Goal: Task Accomplishment & Management: Manage account settings

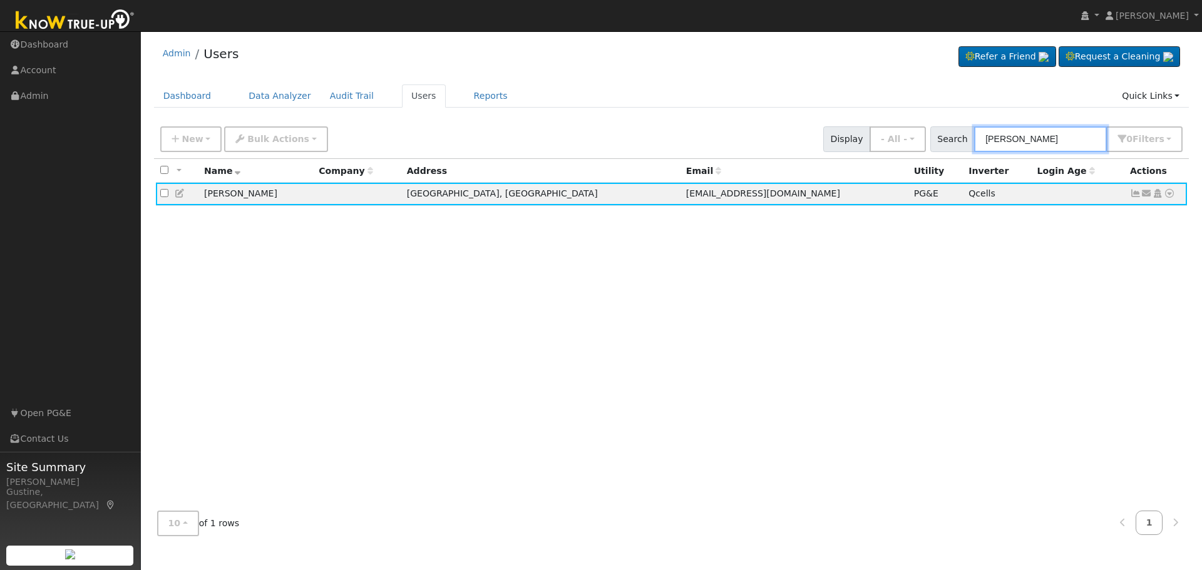
click at [1048, 138] on input "[PERSON_NAME]" at bounding box center [1040, 139] width 133 height 26
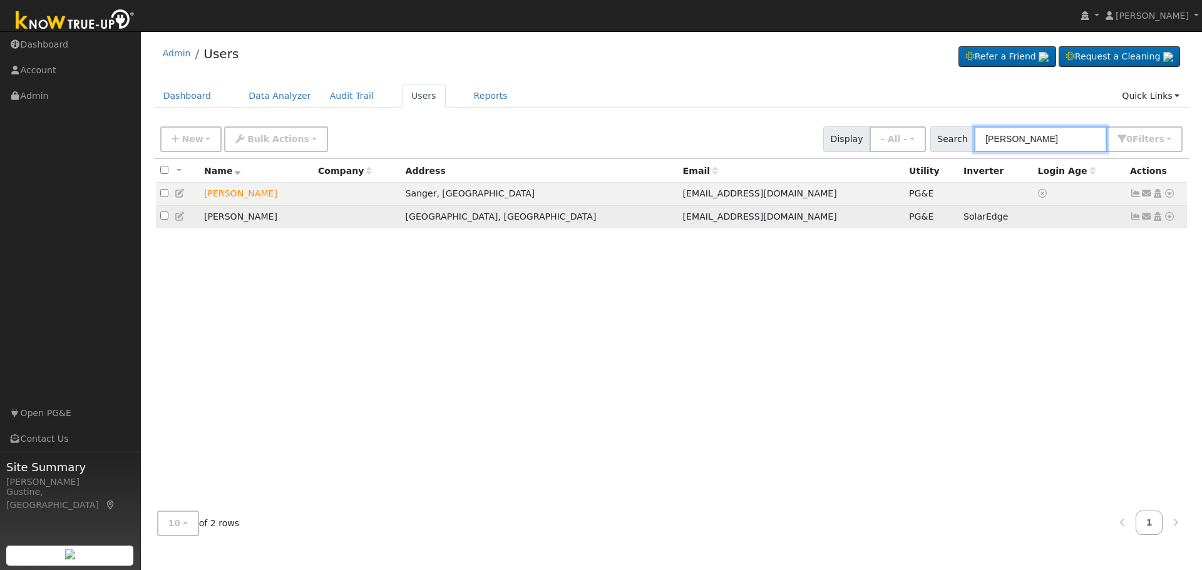
type input "[PERSON_NAME]"
click at [1138, 220] on icon at bounding box center [1135, 216] width 11 height 9
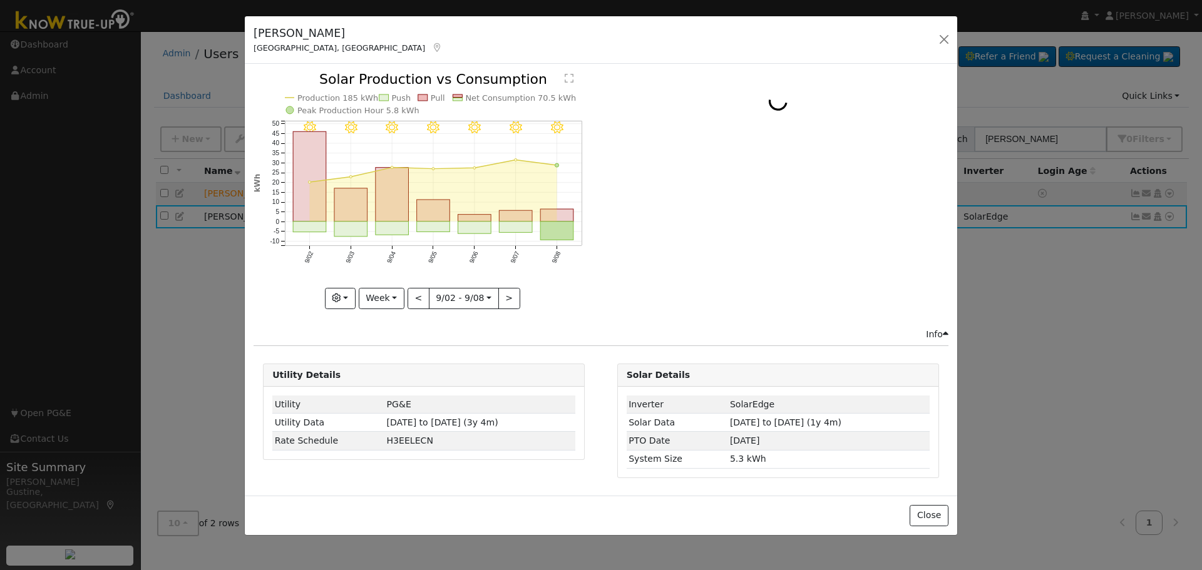
click at [544, 225] on rect "onclick=""" at bounding box center [557, 231] width 33 height 19
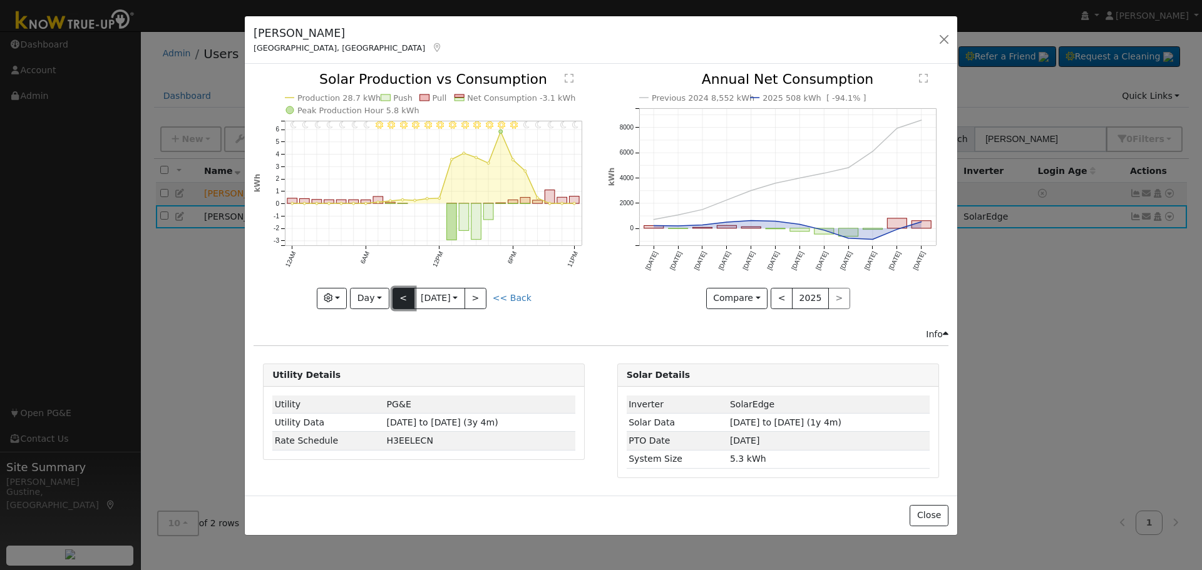
click at [403, 303] on button "<" at bounding box center [404, 298] width 22 height 21
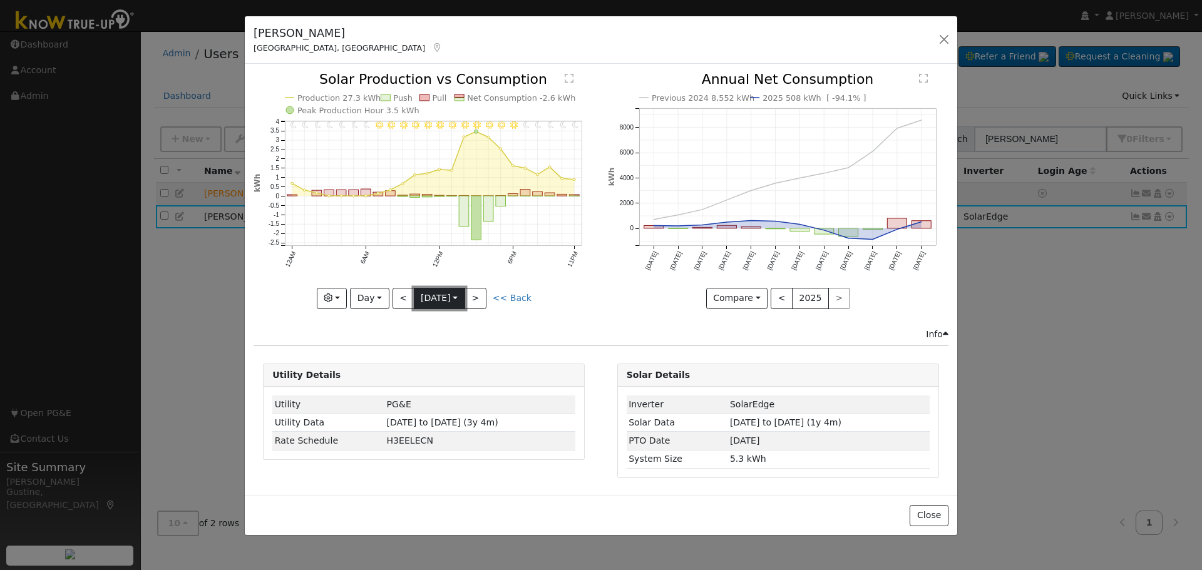
click at [414, 299] on button "9/06 [DATE]" at bounding box center [439, 298] width 51 height 21
click at [406, 288] on button "<" at bounding box center [404, 298] width 22 height 21
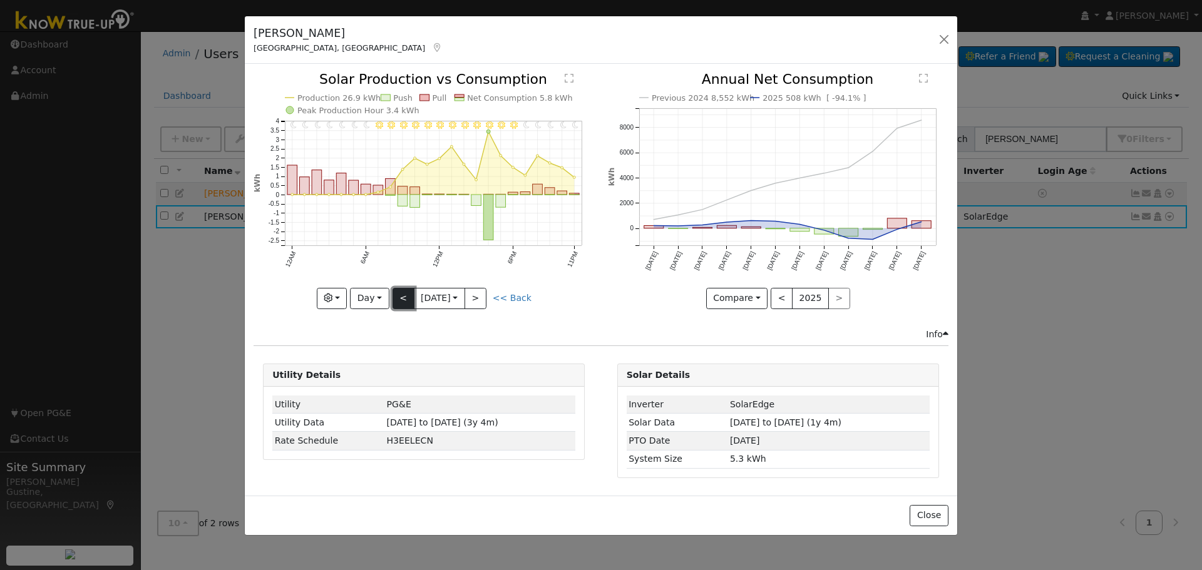
click at [408, 292] on button "<" at bounding box center [404, 298] width 22 height 21
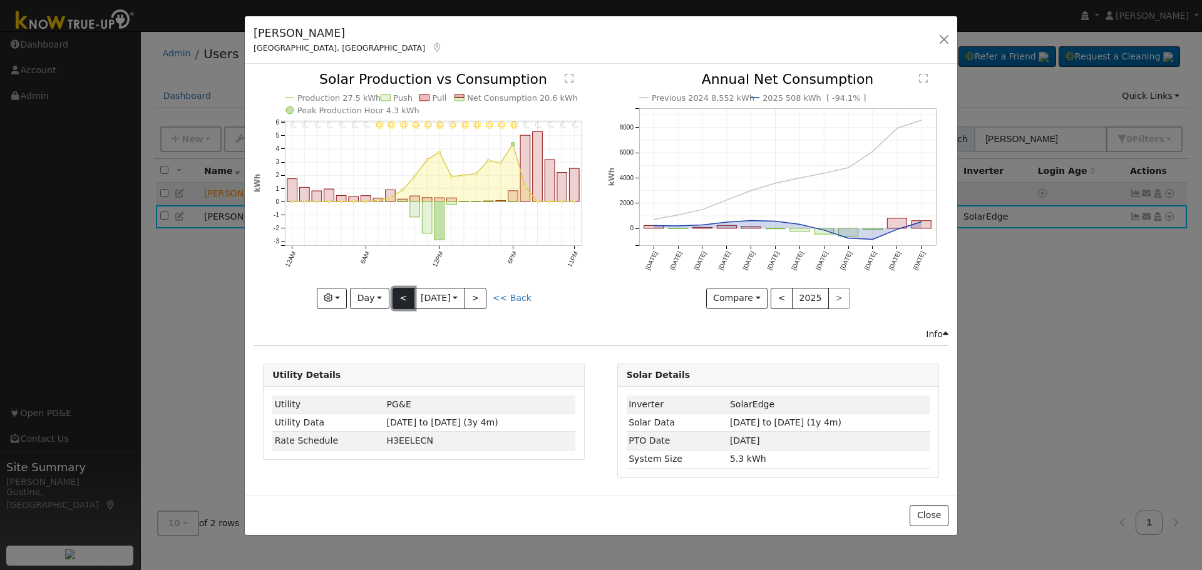
click at [408, 292] on button "<" at bounding box center [404, 298] width 22 height 21
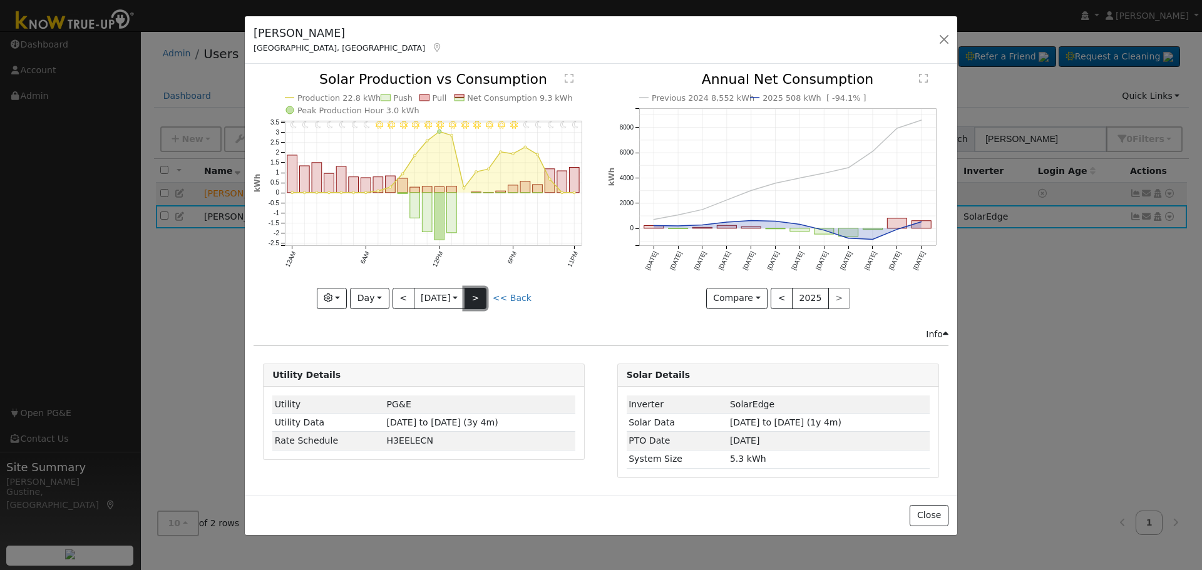
click at [481, 293] on button ">" at bounding box center [476, 298] width 22 height 21
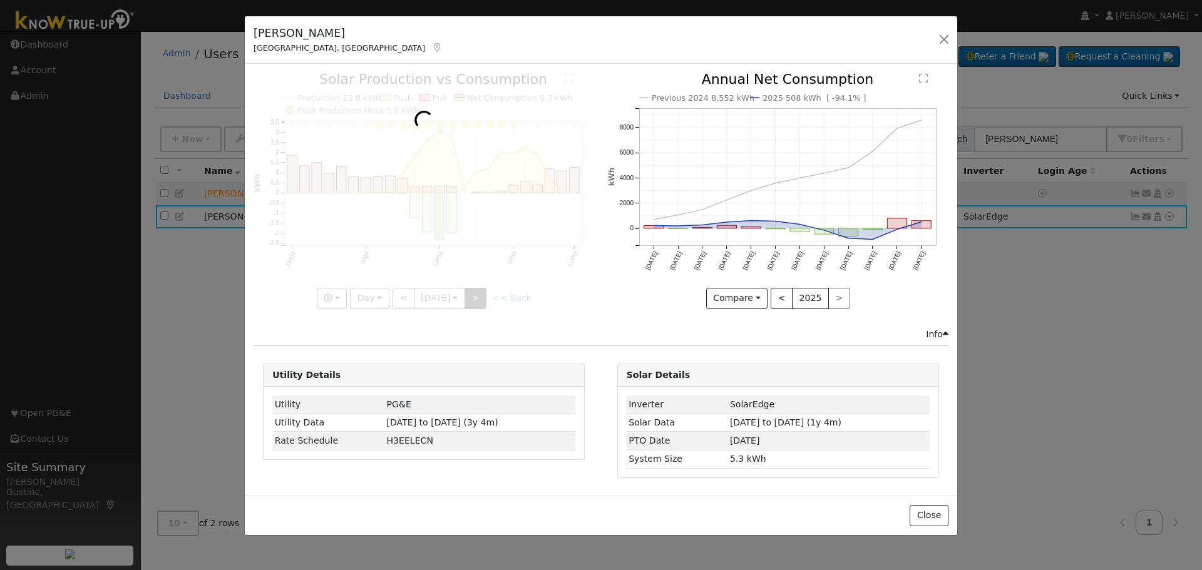
click at [481, 293] on div at bounding box center [424, 191] width 341 height 236
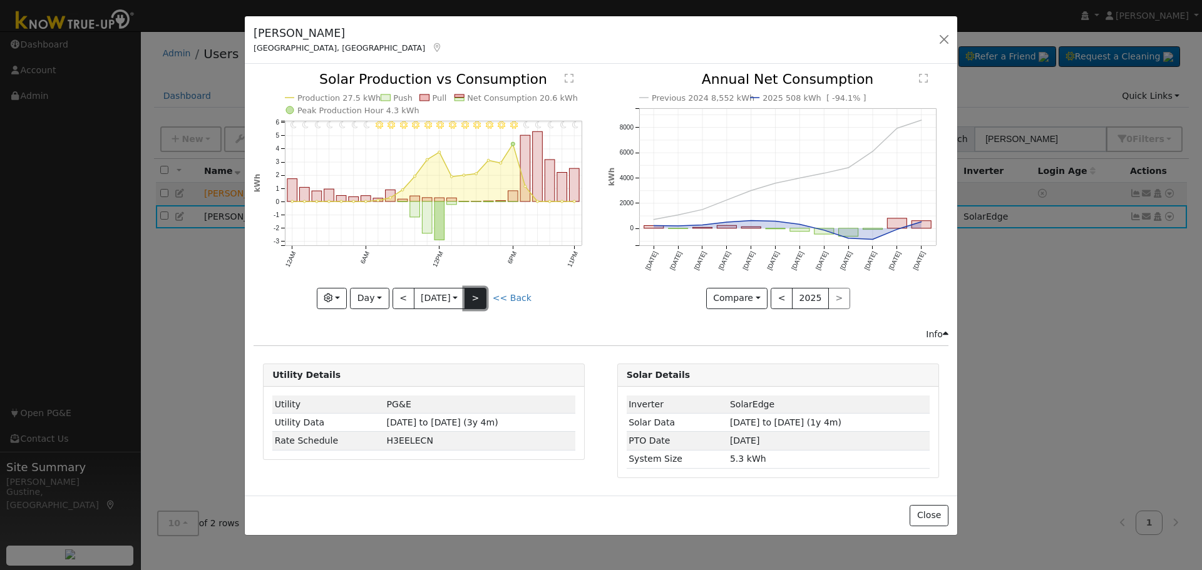
click at [481, 293] on button ">" at bounding box center [476, 298] width 22 height 21
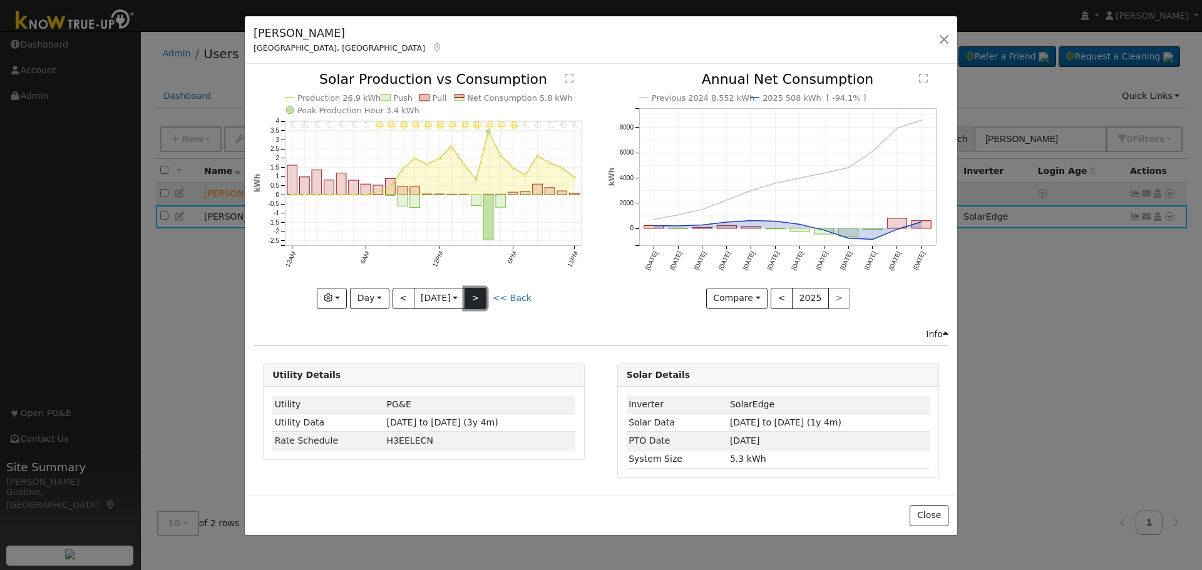
click at [481, 293] on button ">" at bounding box center [476, 298] width 22 height 21
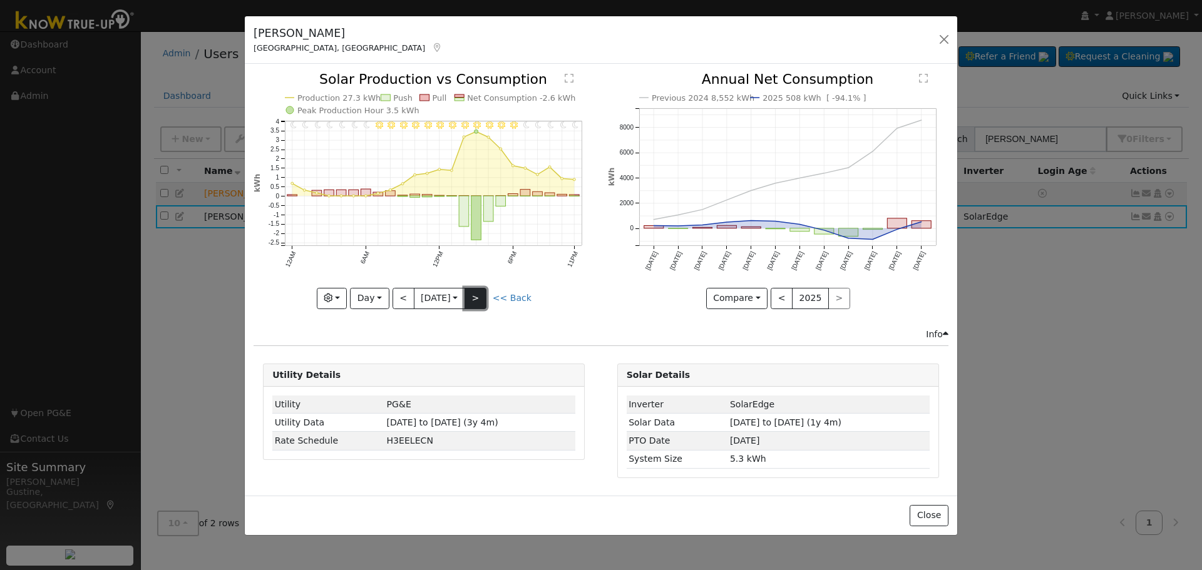
click at [485, 299] on button ">" at bounding box center [476, 298] width 22 height 21
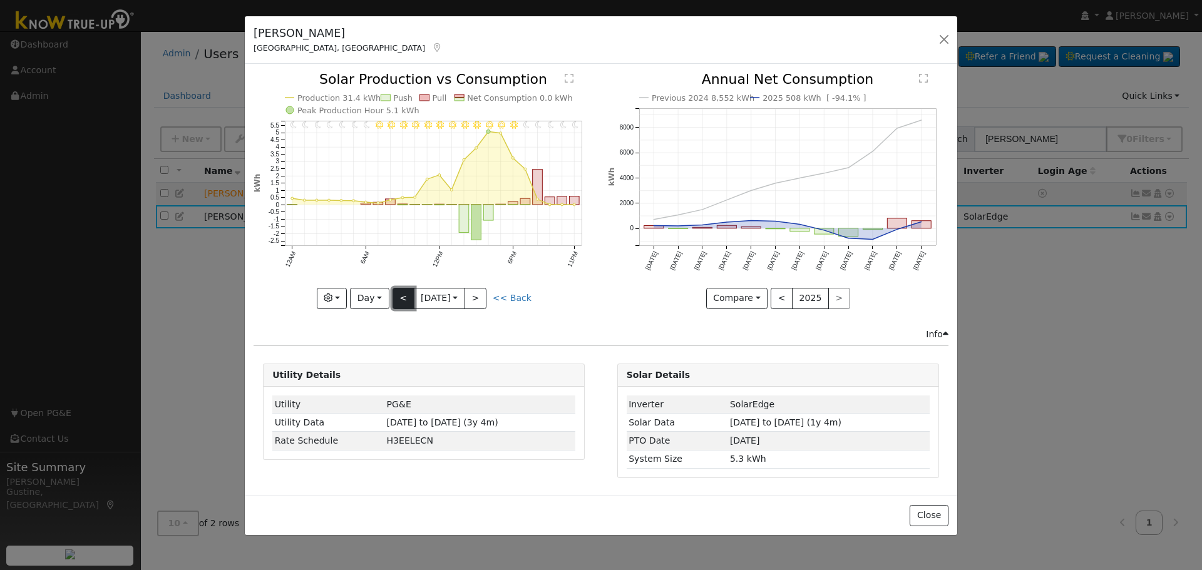
click at [406, 300] on button "<" at bounding box center [404, 298] width 22 height 21
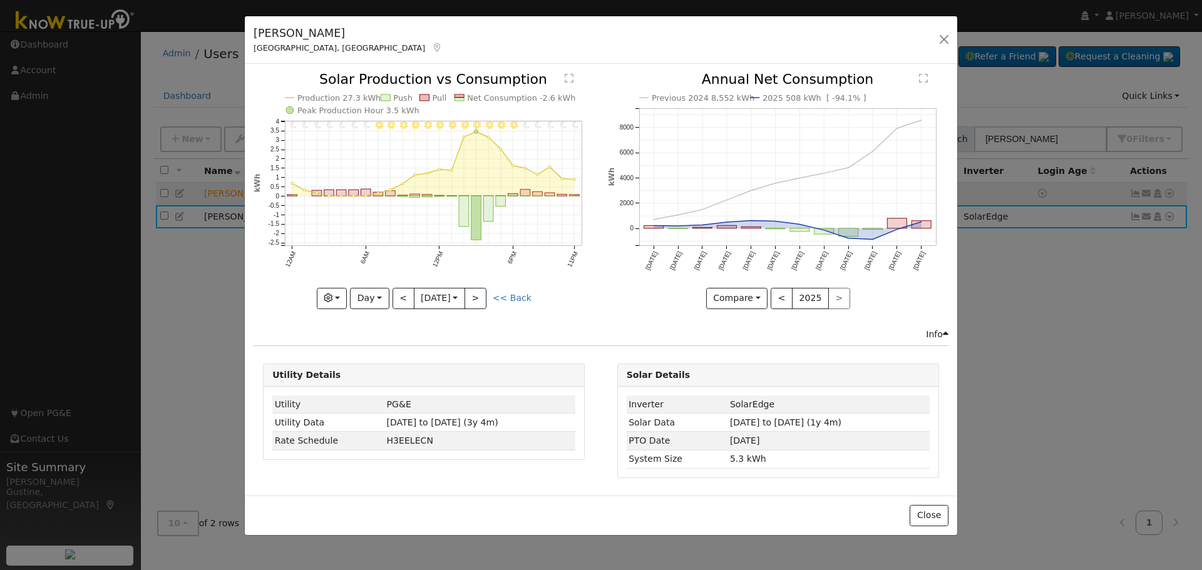
click at [481, 309] on div "11PM - Clear 10PM - Clear 9PM - Clear 8PM - Clear 7PM - Clear 6PM - Clear 5PM -…" at bounding box center [424, 200] width 354 height 255
click at [481, 296] on button ">" at bounding box center [476, 298] width 22 height 21
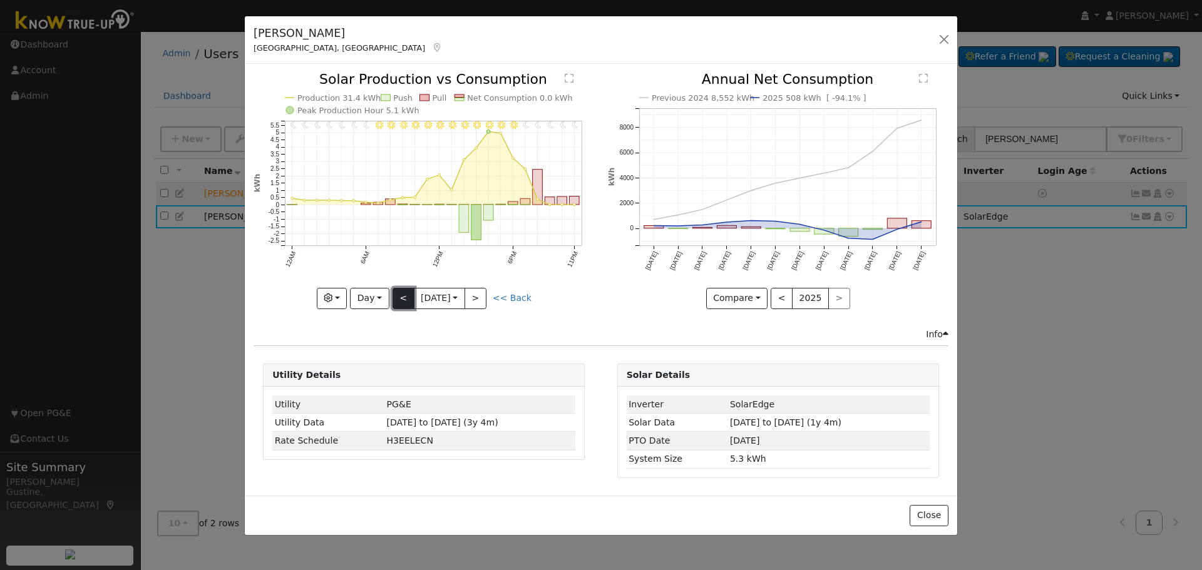
click at [405, 302] on button "<" at bounding box center [404, 298] width 22 height 21
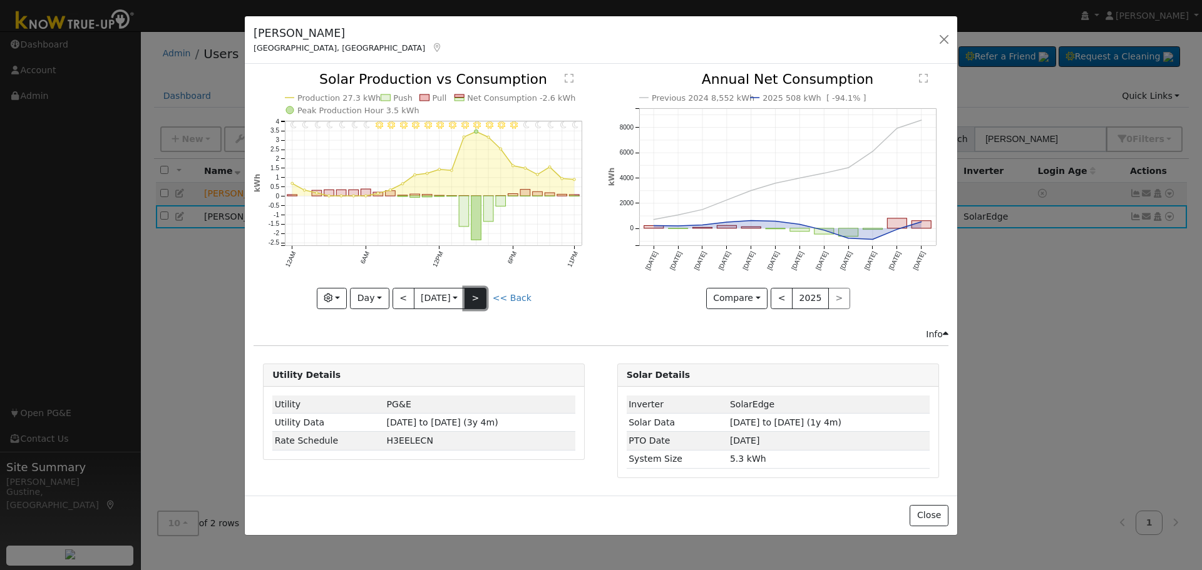
click at [476, 297] on button ">" at bounding box center [476, 298] width 22 height 21
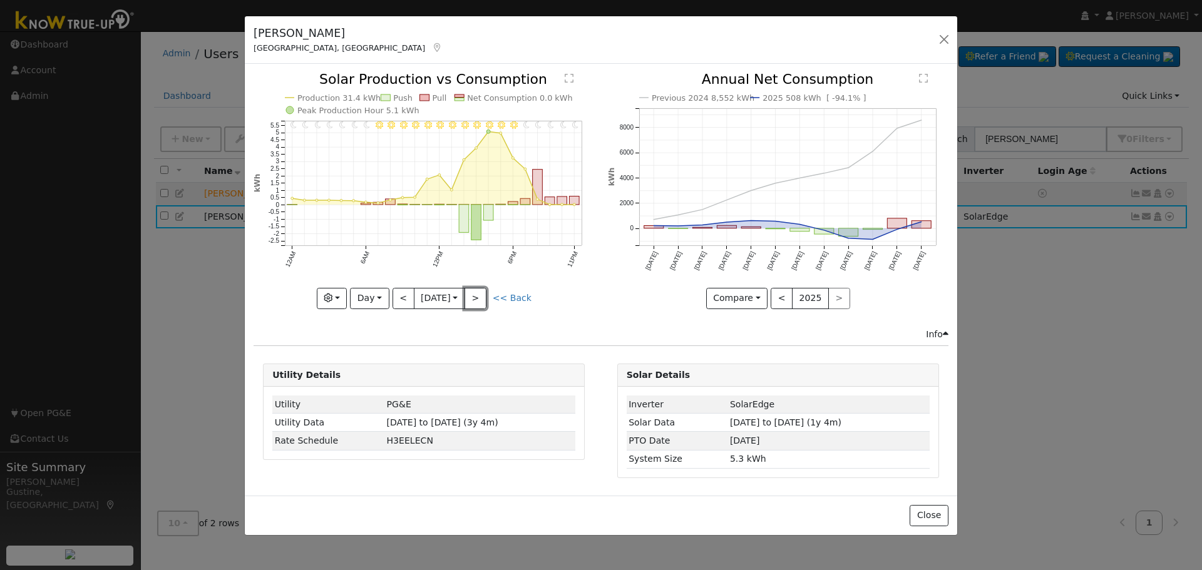
click at [476, 297] on button ">" at bounding box center [476, 298] width 22 height 21
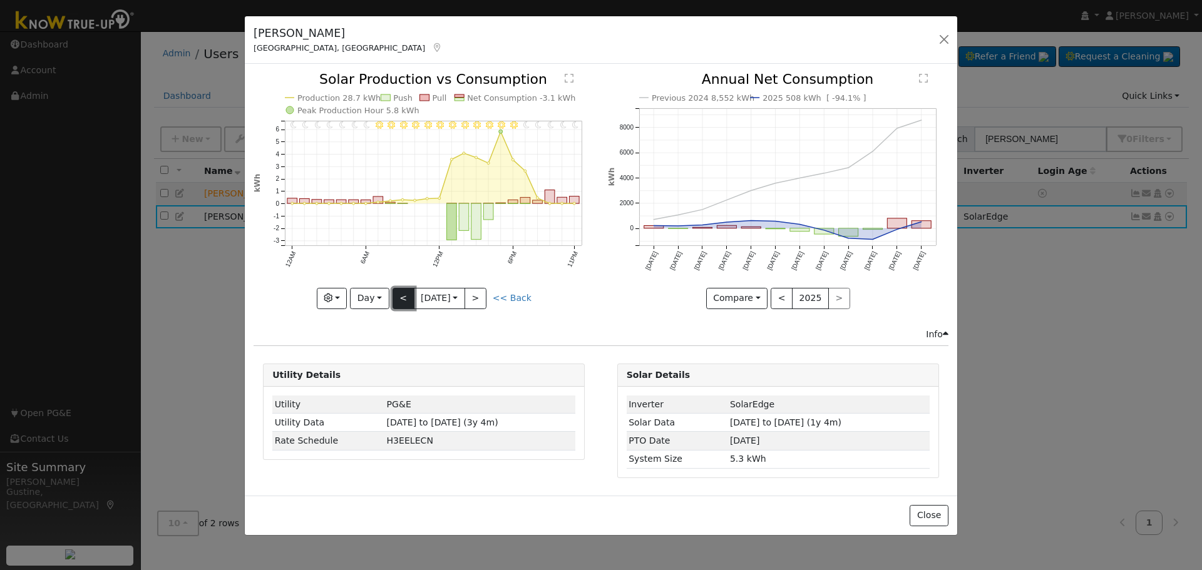
click at [393, 294] on button "<" at bounding box center [404, 298] width 22 height 21
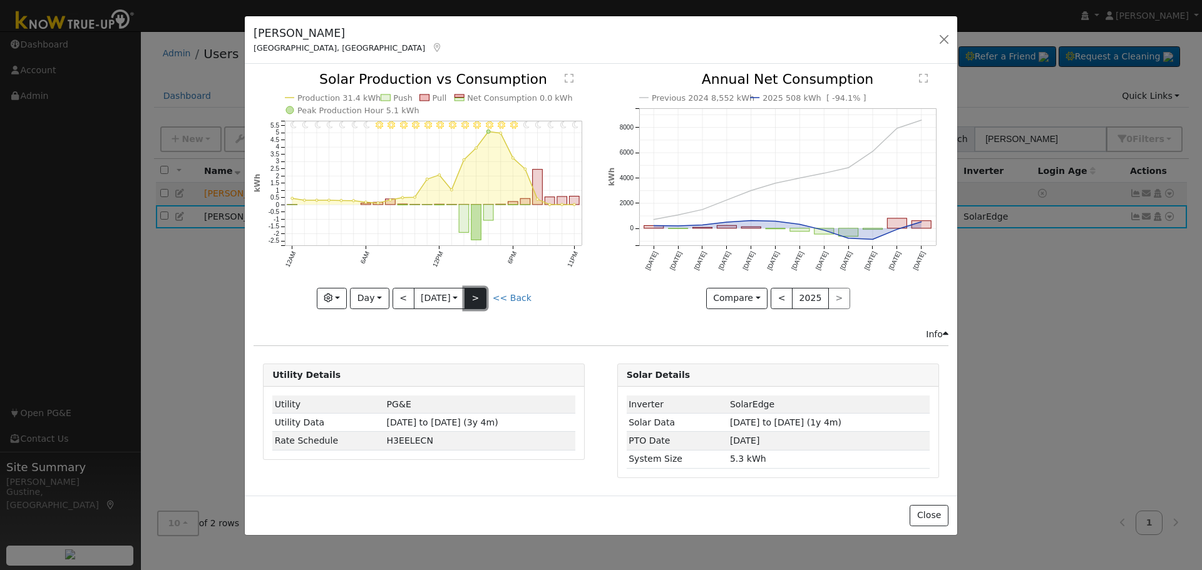
click at [482, 305] on button ">" at bounding box center [476, 298] width 22 height 21
click at [482, 298] on button ">" at bounding box center [476, 298] width 22 height 21
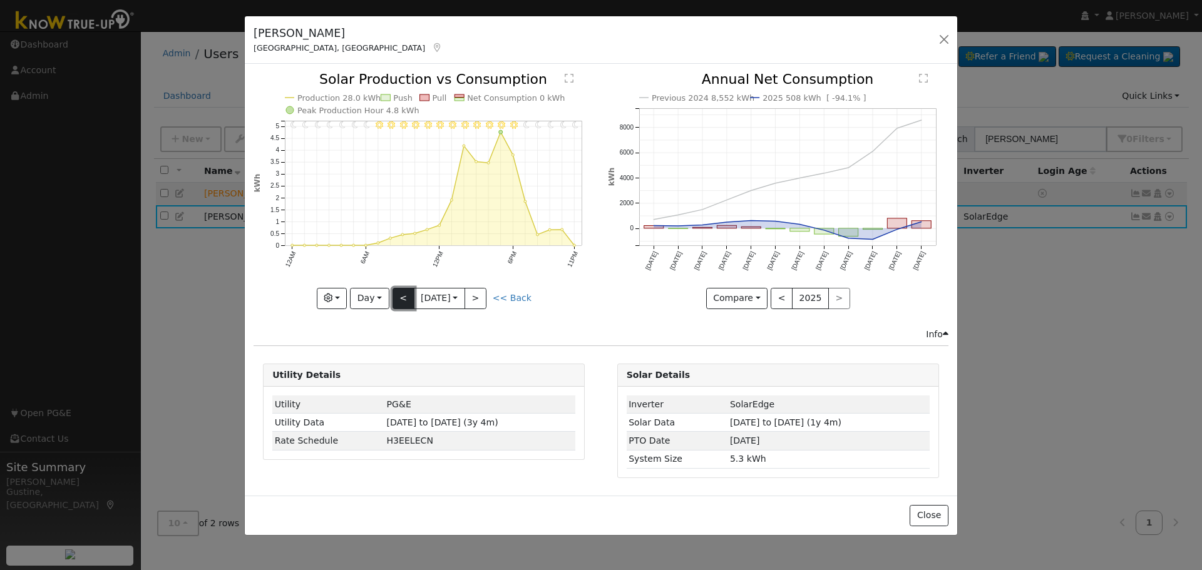
click at [403, 298] on button "<" at bounding box center [404, 298] width 22 height 21
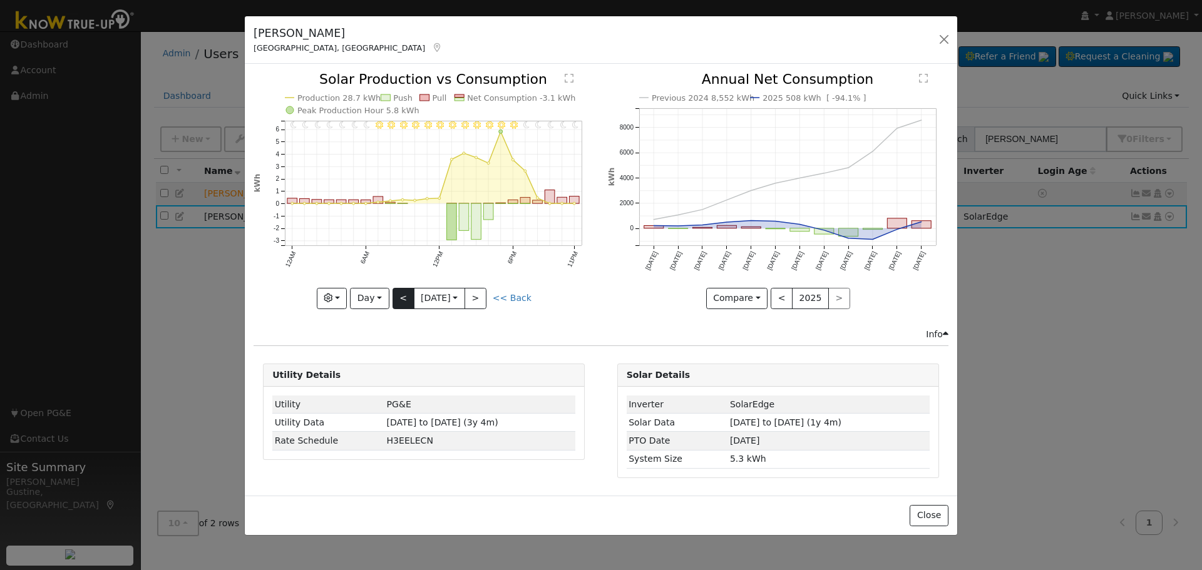
drag, startPoint x: 400, startPoint y: 313, endPoint x: 402, endPoint y: 306, distance: 7.1
click at [402, 307] on div "11PM - Clear 10PM - Clear 9PM - Clear 8PM - Clear 7PM - Clear 6PM - Clear 5PM -…" at bounding box center [424, 200] width 354 height 255
drag, startPoint x: 403, startPoint y: 306, endPoint x: 396, endPoint y: 330, distance: 25.2
click at [399, 314] on div "11PM - Clear 10PM - Clear 9PM - Clear 8PM - Clear 7PM - Clear 6PM - Clear 5PM -…" at bounding box center [424, 200] width 354 height 255
click at [398, 304] on button "<" at bounding box center [404, 298] width 22 height 21
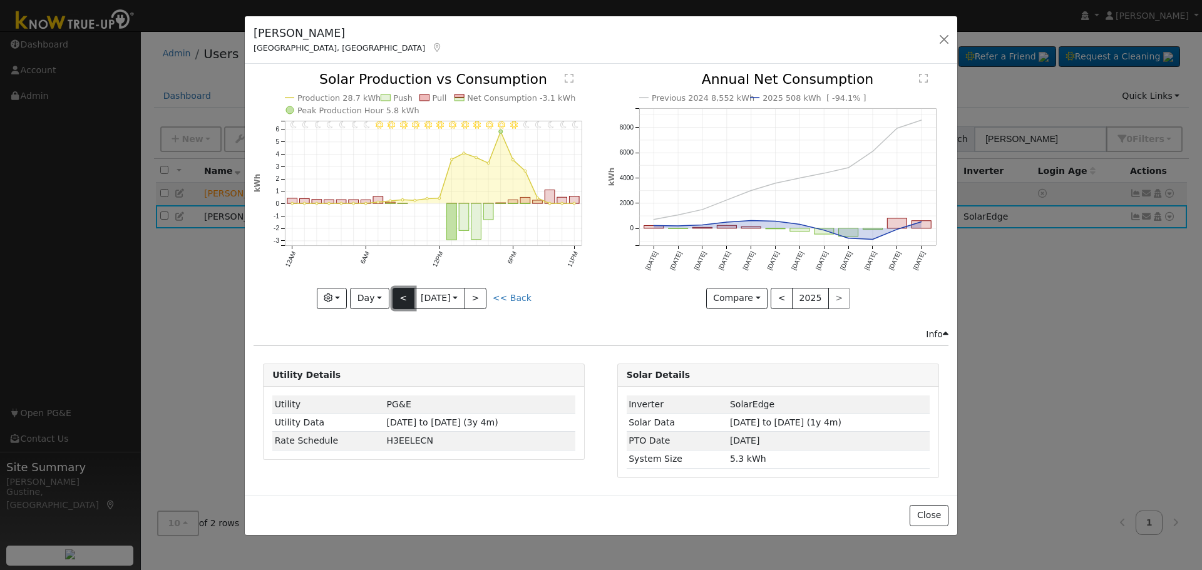
type input "[DATE]"
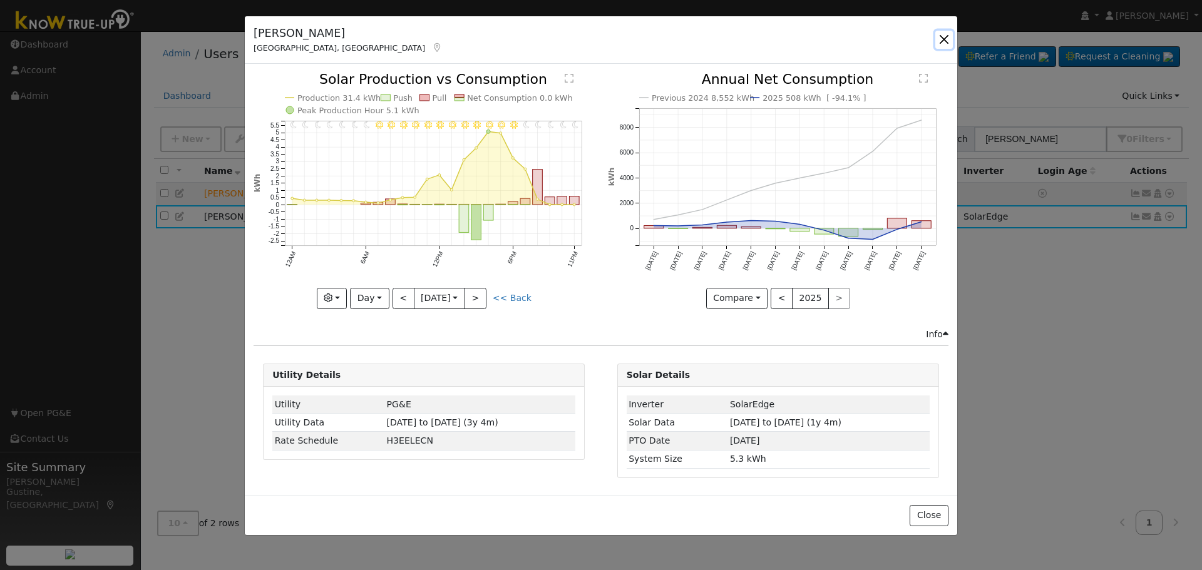
click at [948, 38] on button "button" at bounding box center [944, 40] width 18 height 18
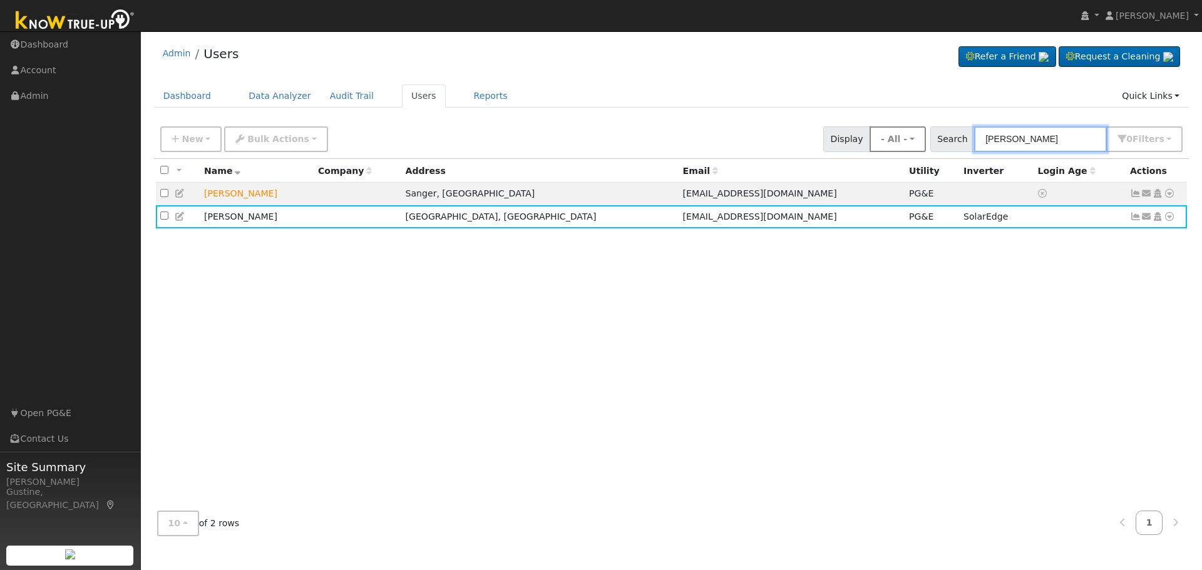
drag, startPoint x: 1021, startPoint y: 148, endPoint x: 889, endPoint y: 148, distance: 131.5
click at [889, 148] on div "New Add User Quick Add Quick Connect Quick Convert Lead Bulk Actions Send Email…" at bounding box center [671, 137] width 1027 height 30
paste input "Gitti"
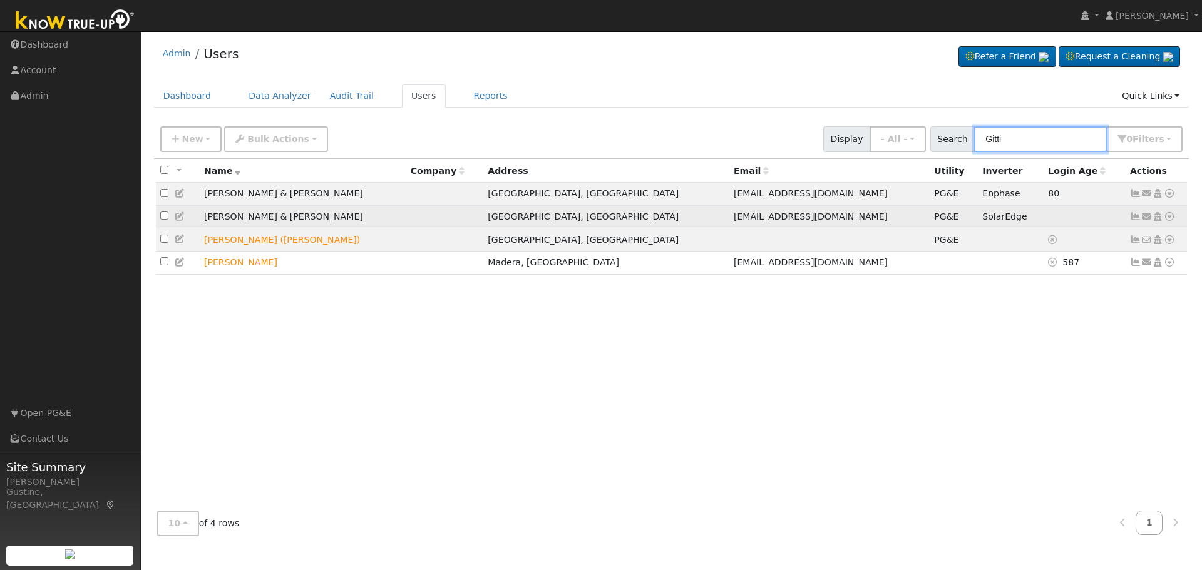
type input "Gitti"
click at [1138, 215] on icon at bounding box center [1135, 216] width 11 height 9
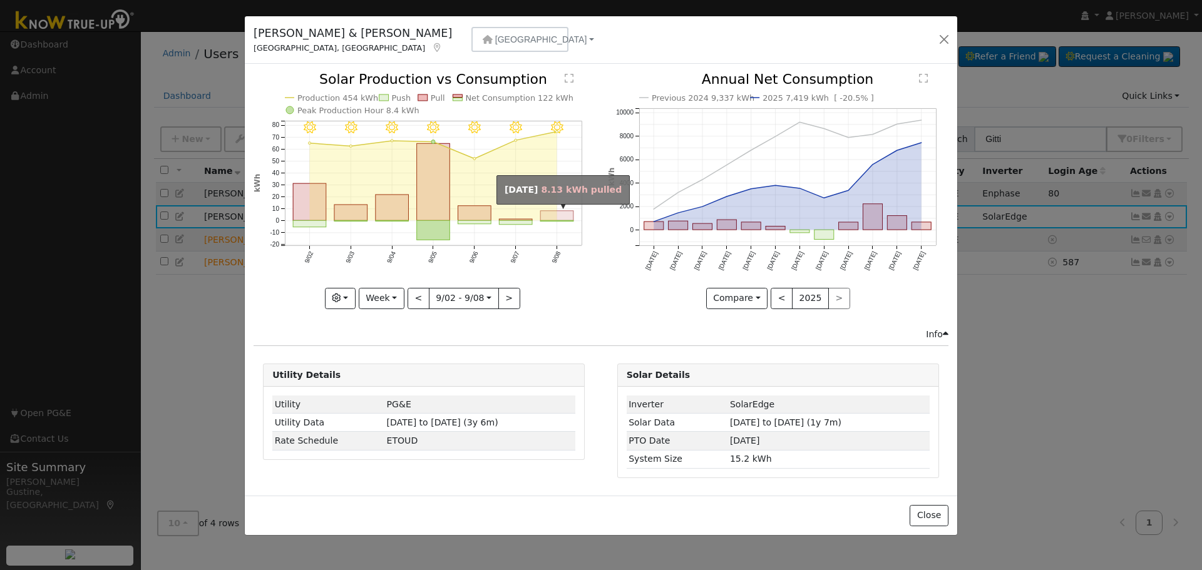
click at [565, 215] on rect "onclick=""" at bounding box center [557, 216] width 33 height 10
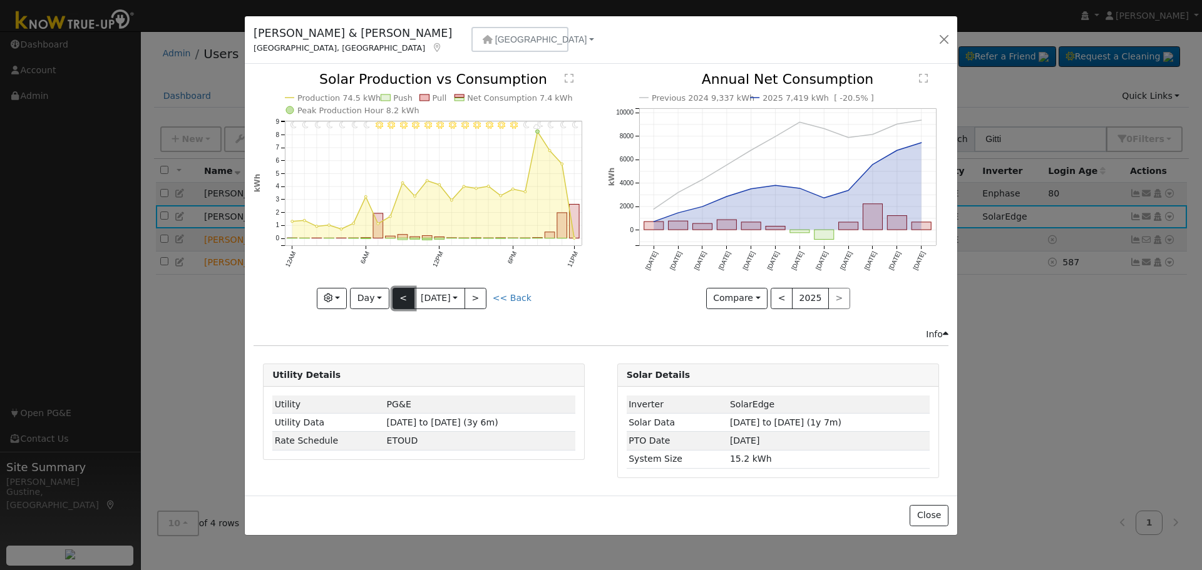
click at [398, 297] on button "<" at bounding box center [404, 298] width 22 height 21
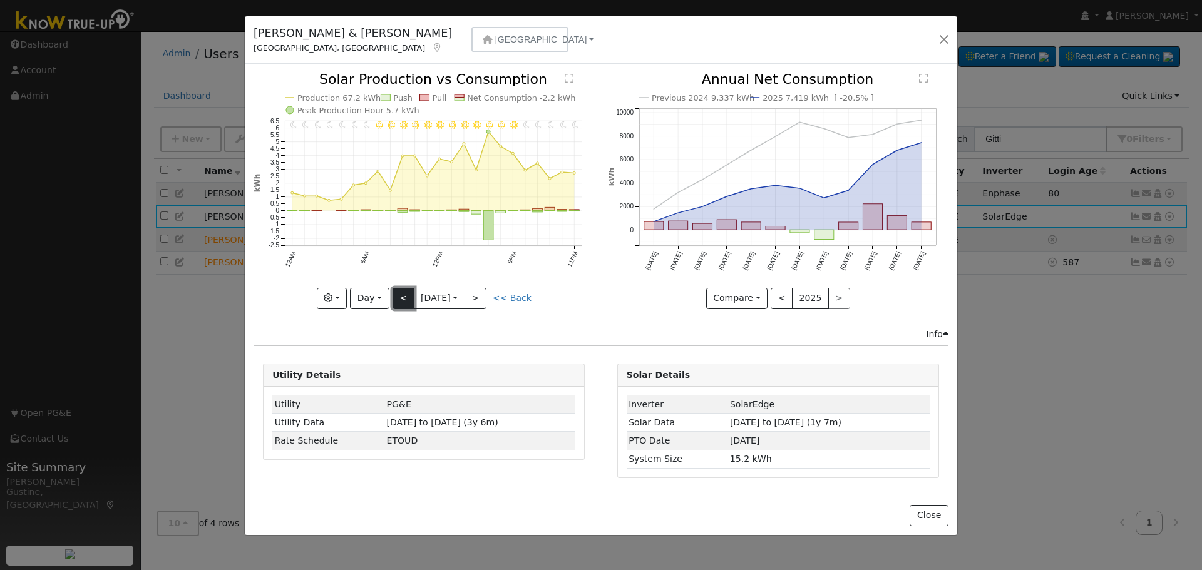
click at [406, 301] on button "<" at bounding box center [404, 298] width 22 height 21
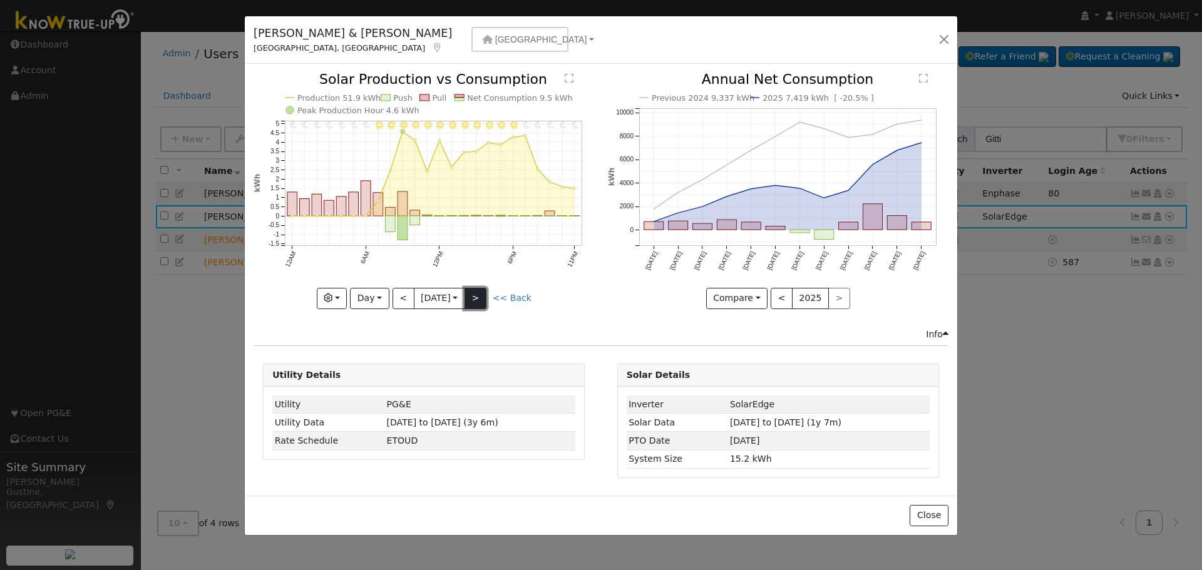
click at [478, 289] on button ">" at bounding box center [476, 298] width 22 height 21
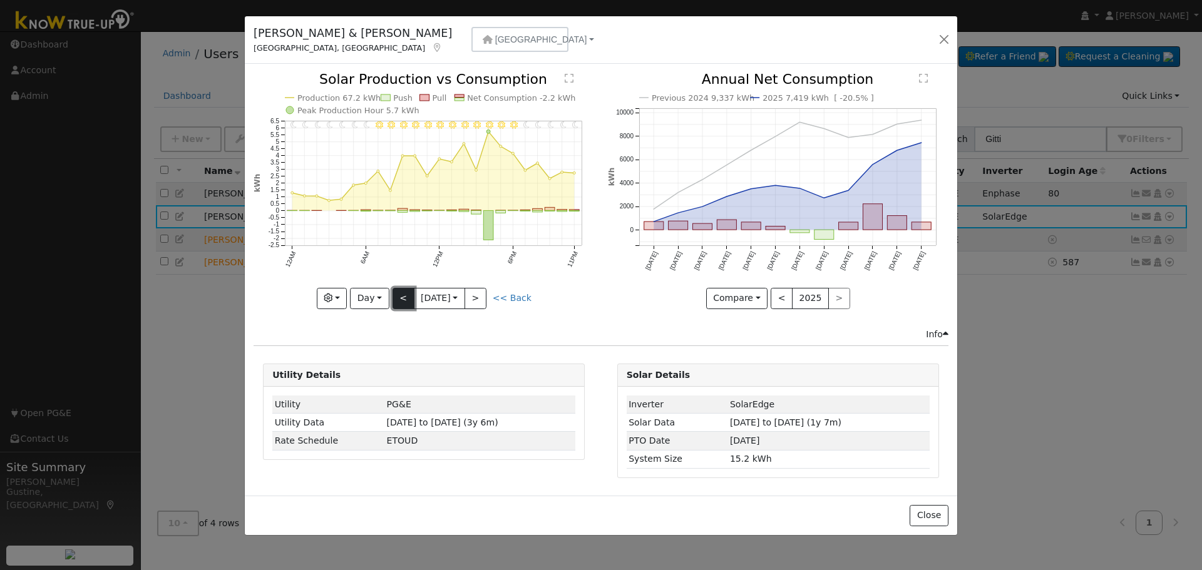
click at [393, 291] on button "<" at bounding box center [404, 298] width 22 height 21
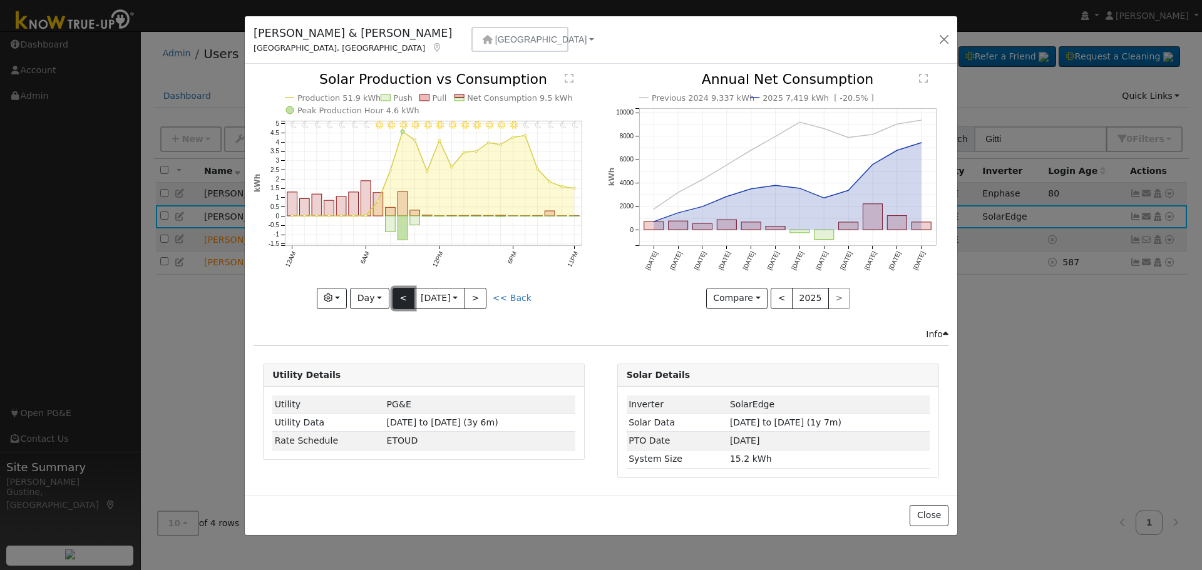
click at [396, 296] on button "<" at bounding box center [404, 298] width 22 height 21
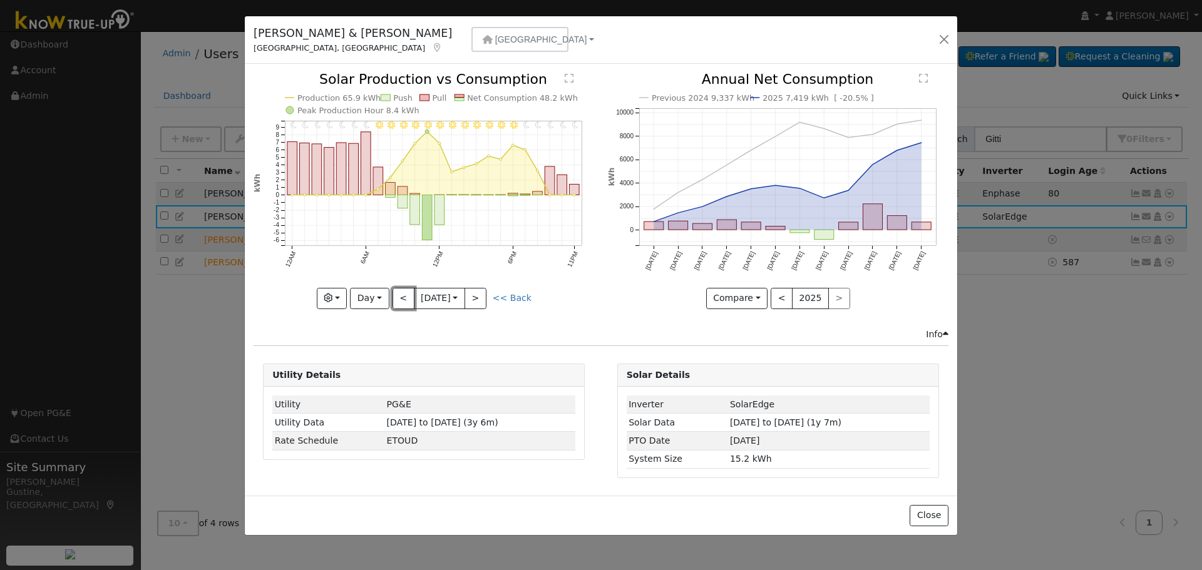
click at [401, 296] on button "<" at bounding box center [404, 298] width 22 height 21
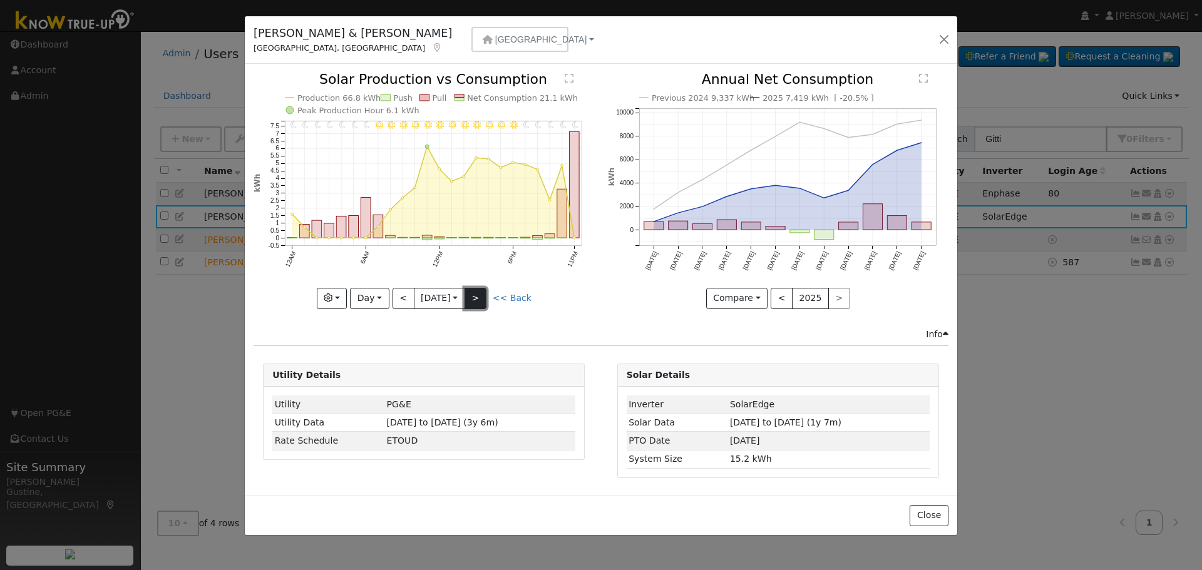
click at [484, 291] on button ">" at bounding box center [476, 298] width 22 height 21
type input "[DATE]"
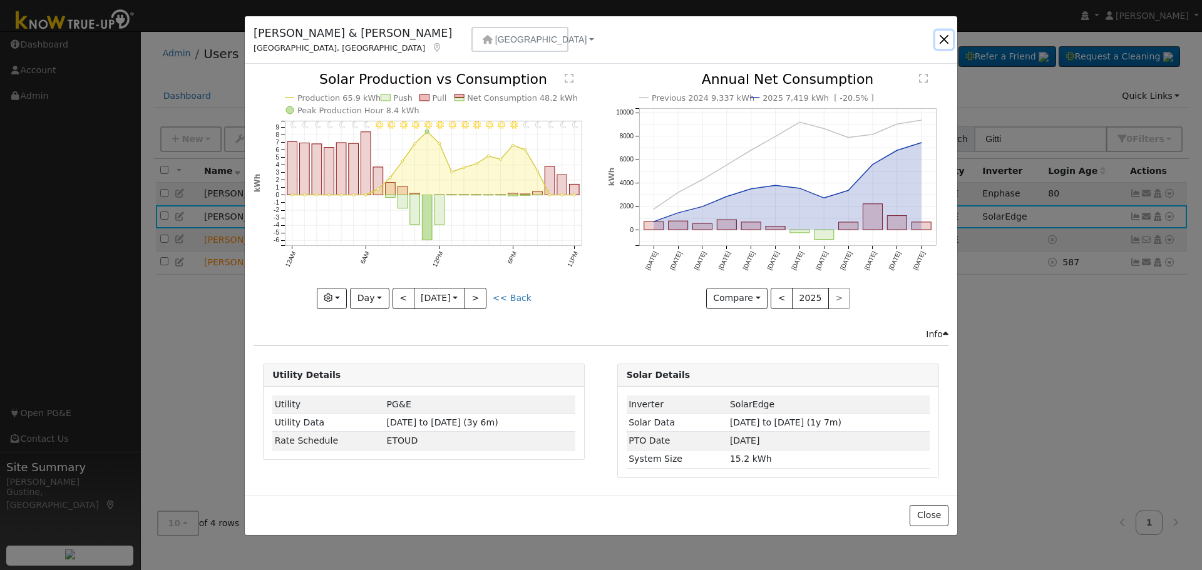
click at [939, 42] on button "button" at bounding box center [944, 40] width 18 height 18
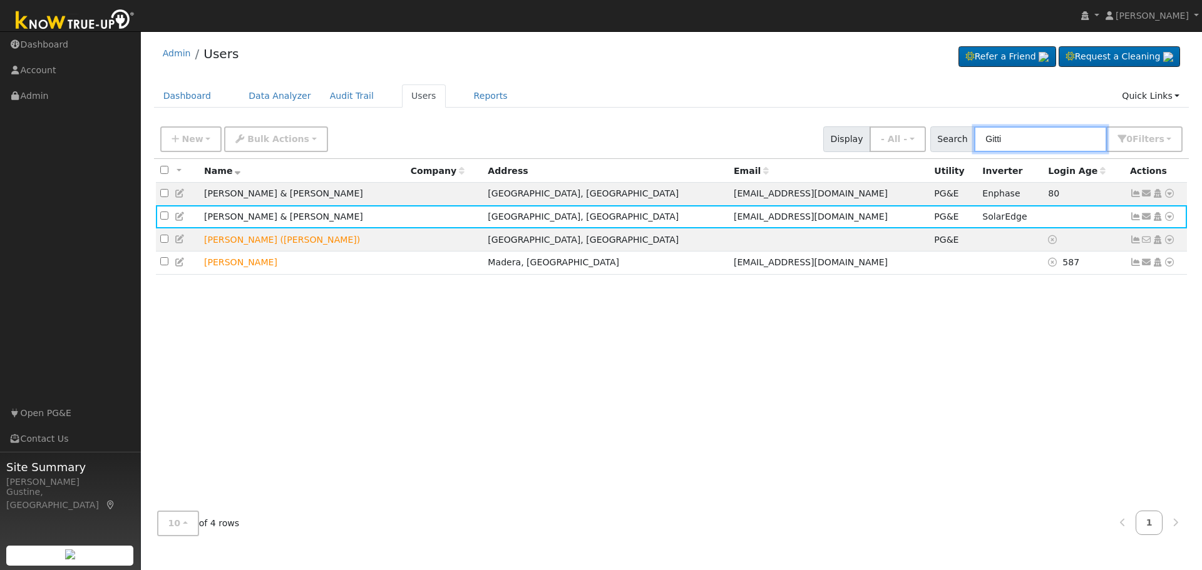
drag, startPoint x: 1034, startPoint y: 147, endPoint x: 905, endPoint y: 105, distance: 135.8
click at [907, 106] on div "Admin Users Refer a Friend Request a Cleaning" at bounding box center [671, 292] width 1049 height 508
type input "a"
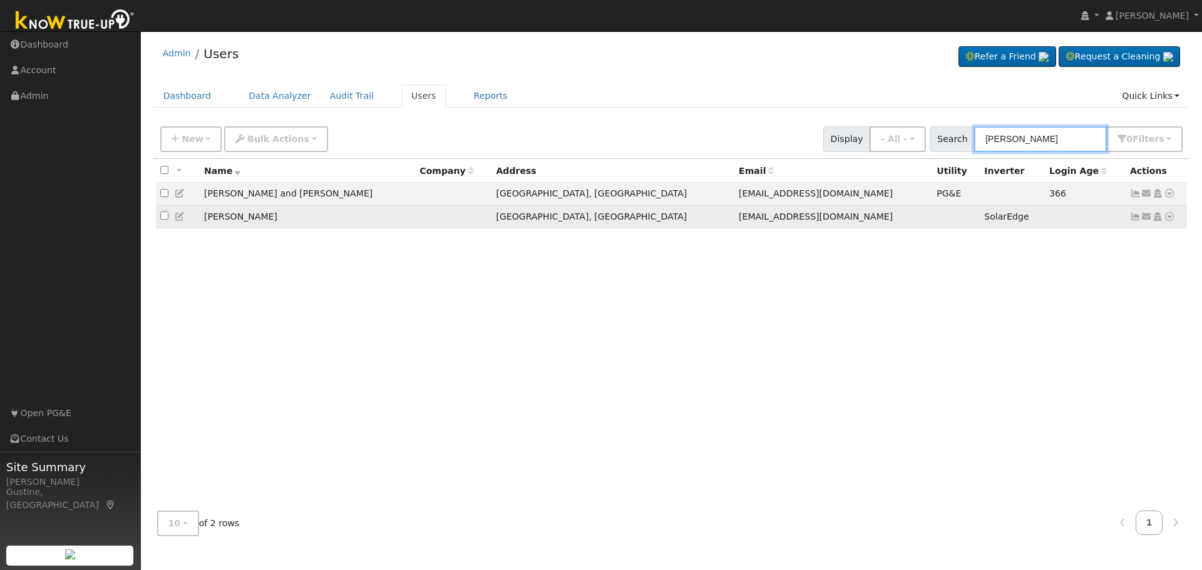
type input "[PERSON_NAME]"
click at [1131, 221] on icon at bounding box center [1135, 216] width 11 height 9
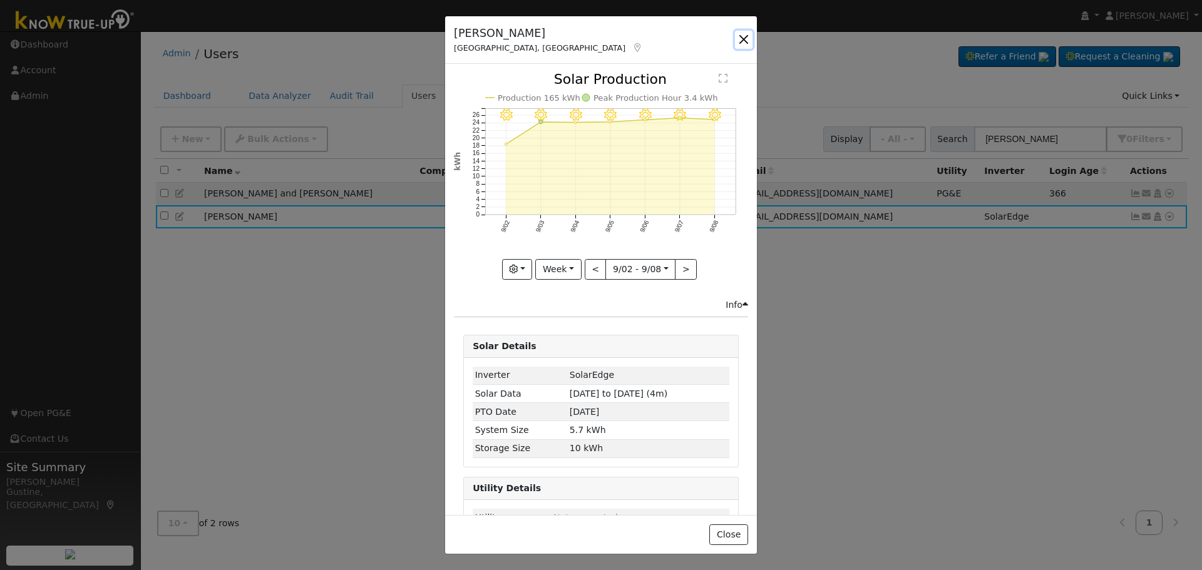
drag, startPoint x: 750, startPoint y: 36, endPoint x: 743, endPoint y: 58, distance: 23.2
click at [748, 43] on button "button" at bounding box center [744, 40] width 18 height 18
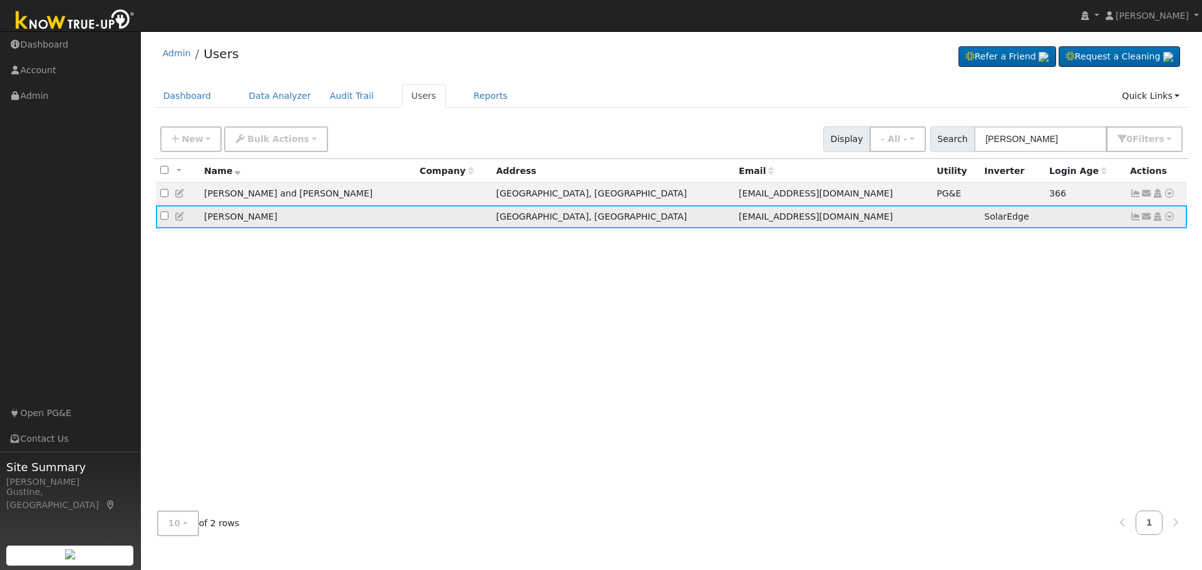
click at [1133, 215] on icon at bounding box center [1135, 216] width 11 height 9
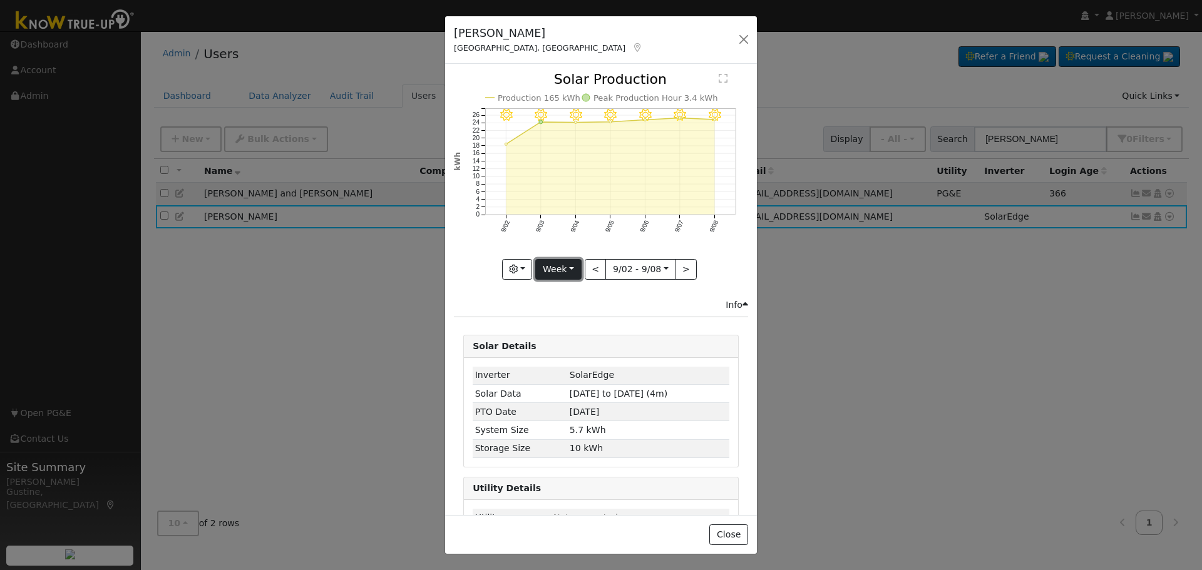
click at [562, 259] on button "Week" at bounding box center [558, 269] width 46 height 21
click at [589, 262] on button "<" at bounding box center [596, 269] width 22 height 21
type input "[DATE]"
click at [743, 46] on button "button" at bounding box center [744, 40] width 18 height 18
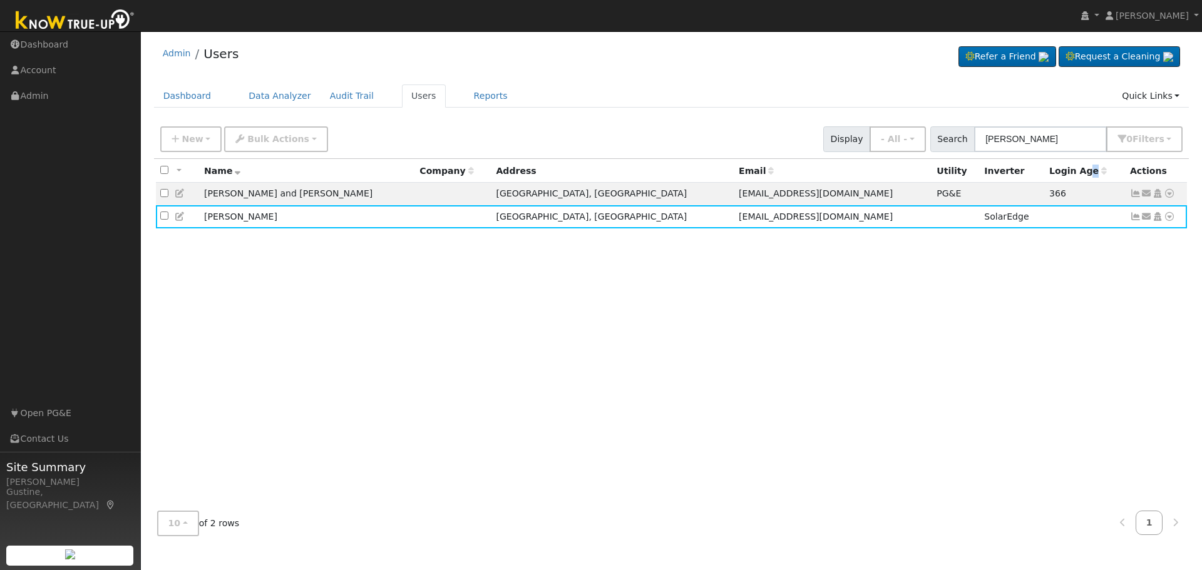
drag, startPoint x: 1051, startPoint y: 164, endPoint x: 1042, endPoint y: 159, distance: 10.1
click at [1045, 159] on th "Login Age" at bounding box center [1085, 170] width 81 height 23
click at [1040, 143] on input "[PERSON_NAME]" at bounding box center [1040, 139] width 133 height 26
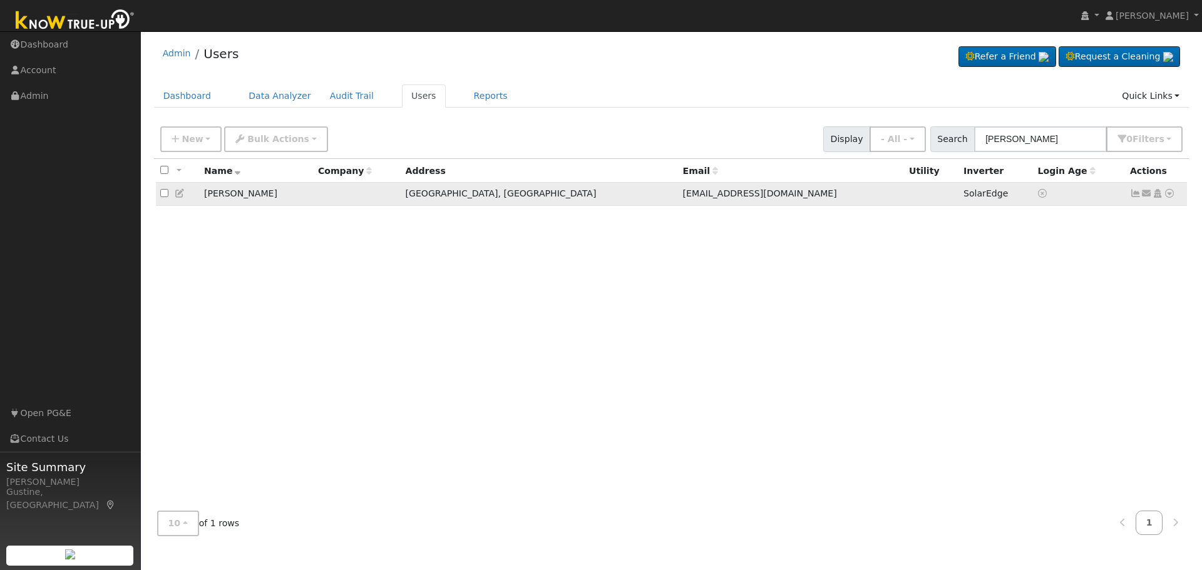
click at [1136, 193] on icon at bounding box center [1135, 193] width 11 height 9
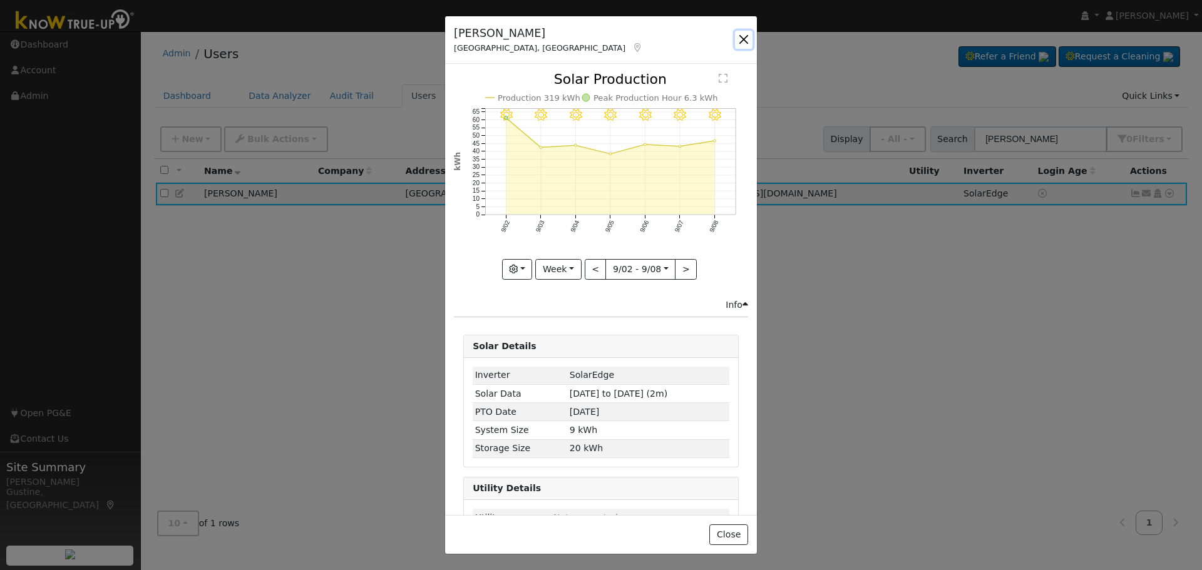
click at [744, 37] on button "button" at bounding box center [744, 40] width 18 height 18
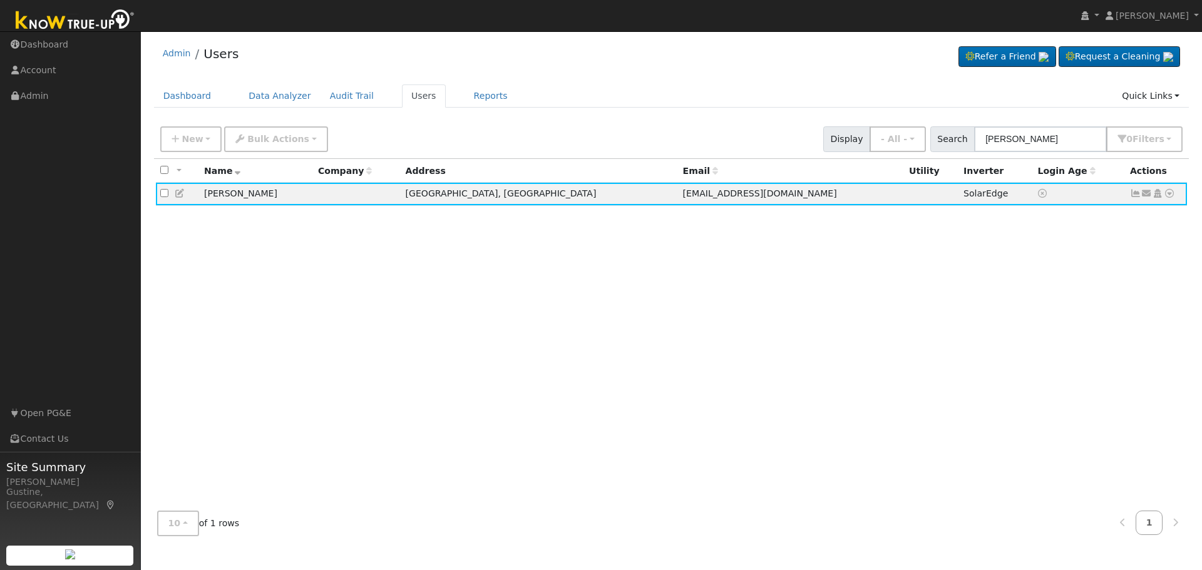
click at [1027, 125] on div "New Add User Quick Add Quick Connect Quick Convert Lead Bulk Actions Send Email…" at bounding box center [671, 137] width 1027 height 30
click at [1026, 127] on input "[PERSON_NAME]" at bounding box center [1040, 139] width 133 height 26
type input "[PERSON_NAME]"
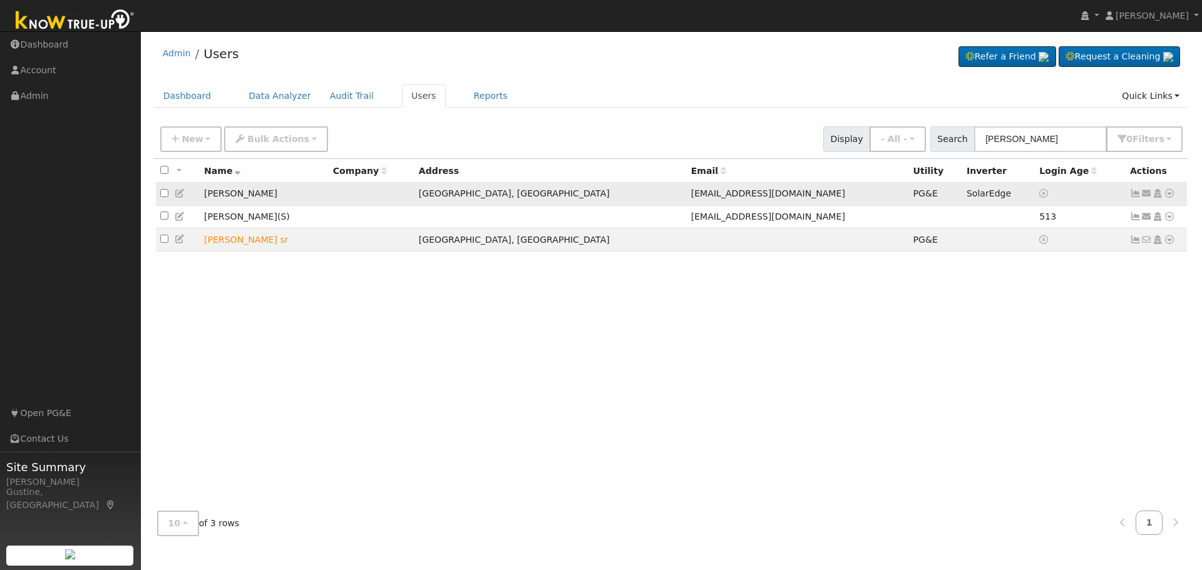
click at [1131, 196] on icon at bounding box center [1135, 193] width 11 height 9
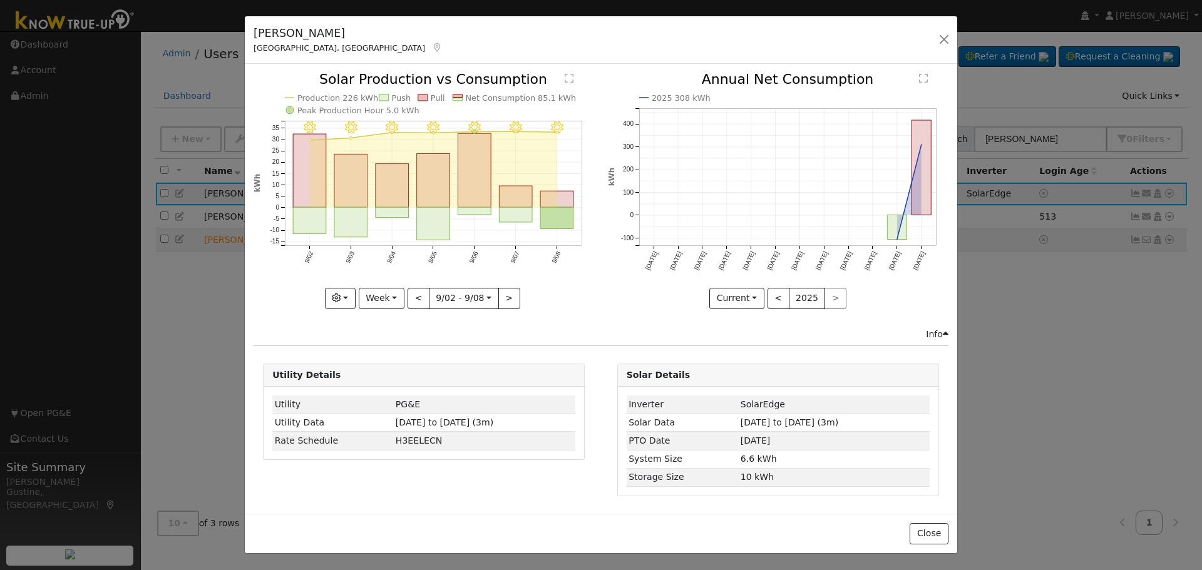
click at [540, 214] on icon "9/08 - Clear 9/07 - Clear 9/06 - Clear 9/05 - Clear 9/04 - Clear 9/03 - Clear 9…" at bounding box center [424, 190] width 341 height 235
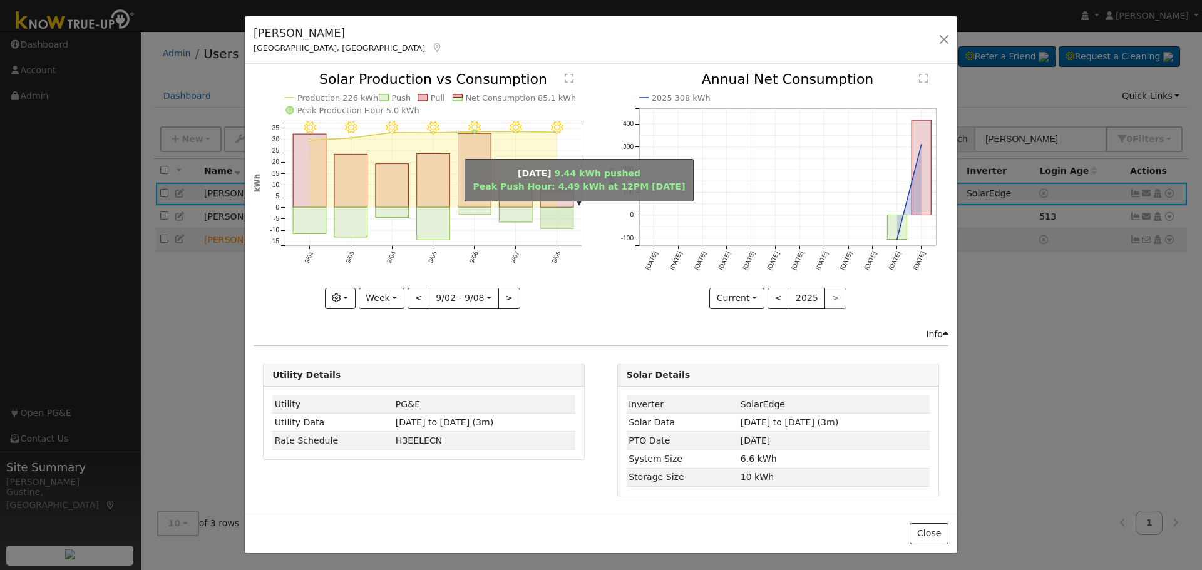
click at [553, 219] on rect "onclick=""" at bounding box center [557, 218] width 33 height 21
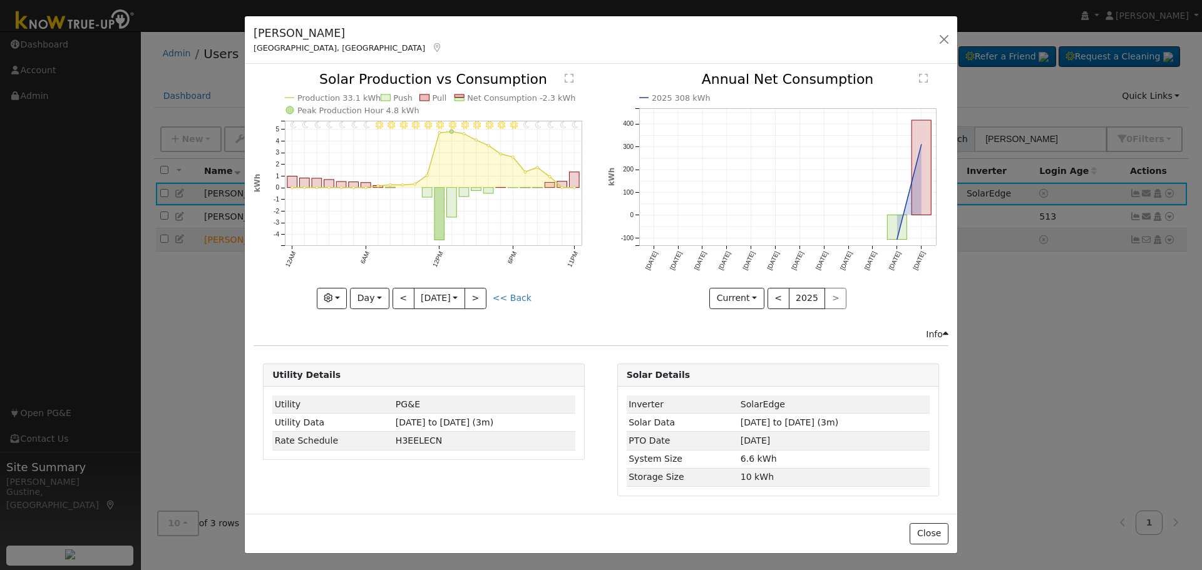
click at [396, 286] on icon "11PM - Clear 10PM - Clear 9PM - MostlyClear 8PM - Clear 7PM - Clear 6PM - Clear…" at bounding box center [424, 190] width 341 height 235
click at [400, 314] on div "11PM - Clear 10PM - Clear 9PM - MostlyClear 8PM - Clear 7PM - Clear 6PM - Clear…" at bounding box center [424, 200] width 354 height 255
click at [400, 306] on button "<" at bounding box center [404, 298] width 22 height 21
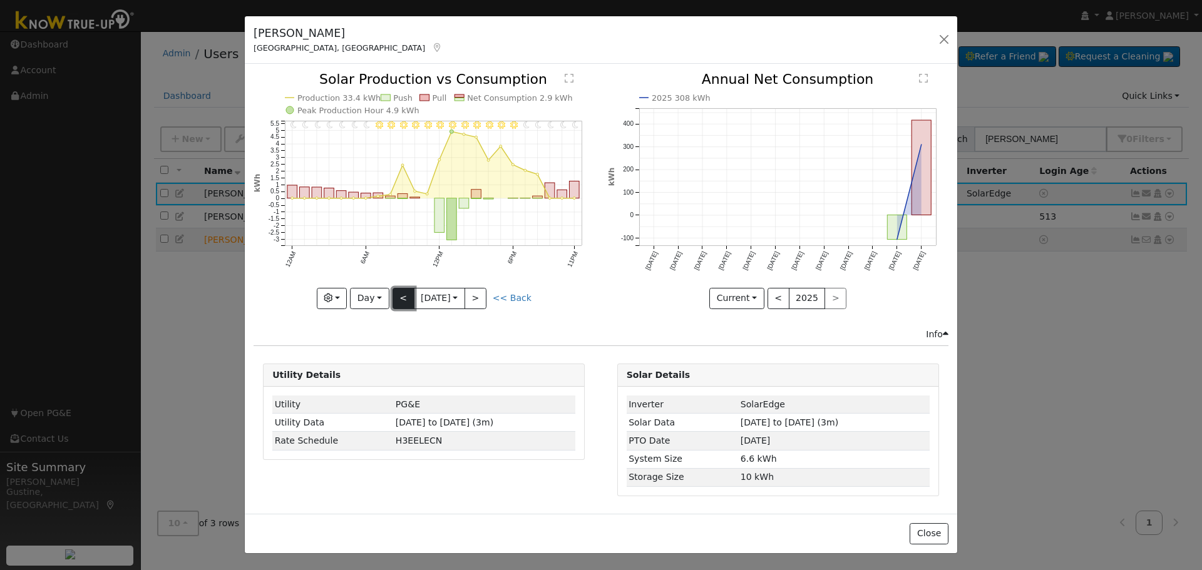
click at [400, 306] on button "<" at bounding box center [404, 298] width 22 height 21
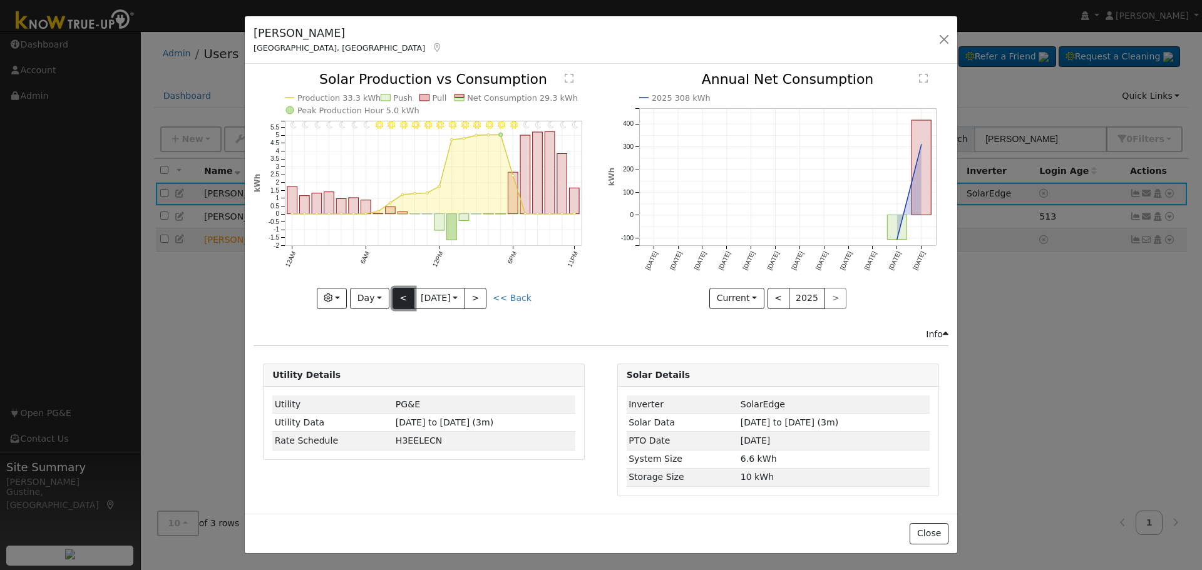
click at [400, 306] on button "<" at bounding box center [404, 298] width 22 height 21
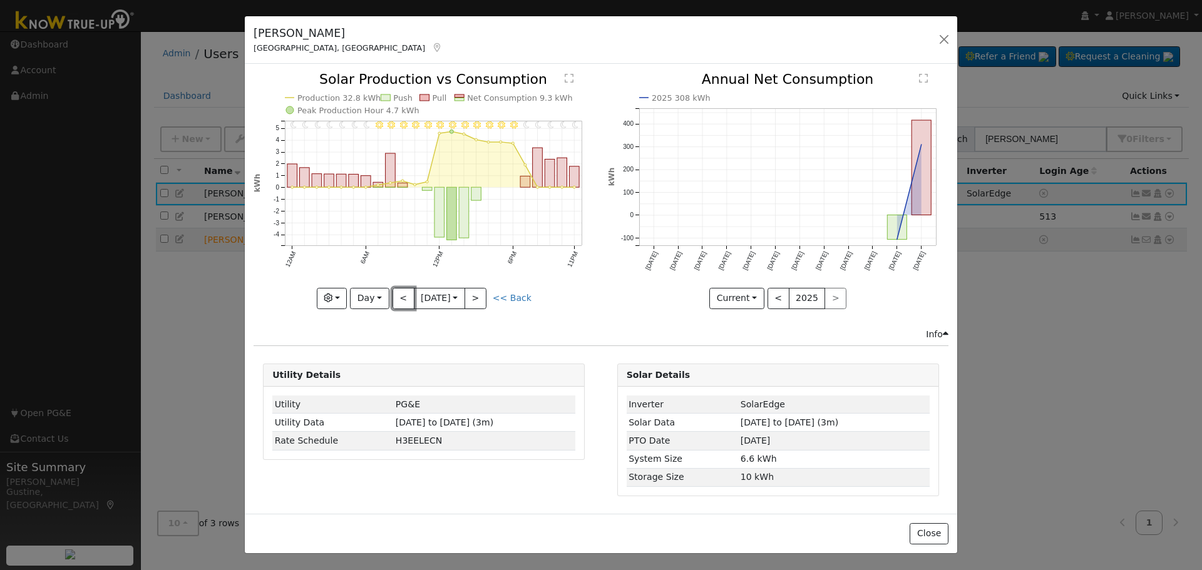
drag, startPoint x: 408, startPoint y: 319, endPoint x: 410, endPoint y: 353, distance: 33.9
click at [408, 346] on div "Issue History Date By Flag Comment Type No Issue History 11PM - Clear 10PM - Cl…" at bounding box center [601, 289] width 712 height 450
click at [404, 299] on button "<" at bounding box center [404, 298] width 22 height 21
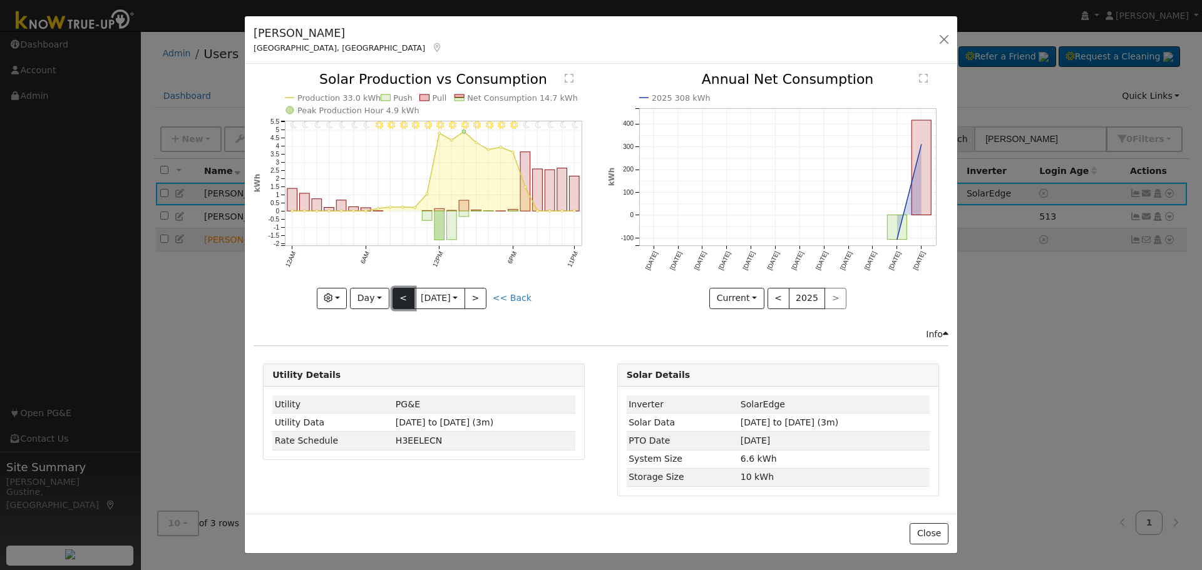
click at [404, 299] on button "<" at bounding box center [404, 298] width 22 height 21
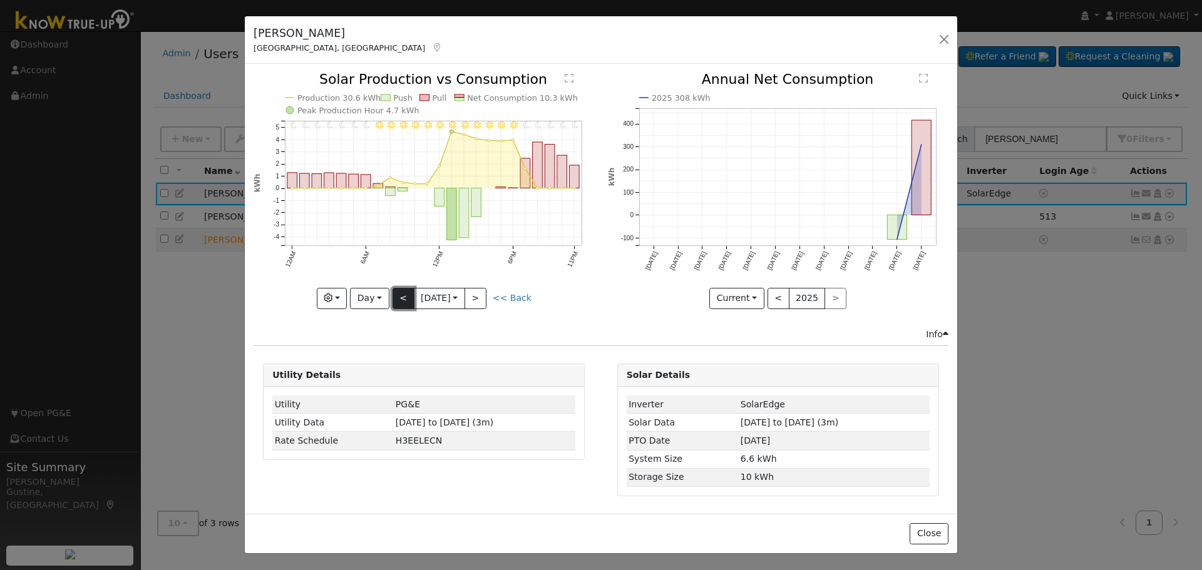
click at [404, 299] on button "<" at bounding box center [404, 298] width 22 height 21
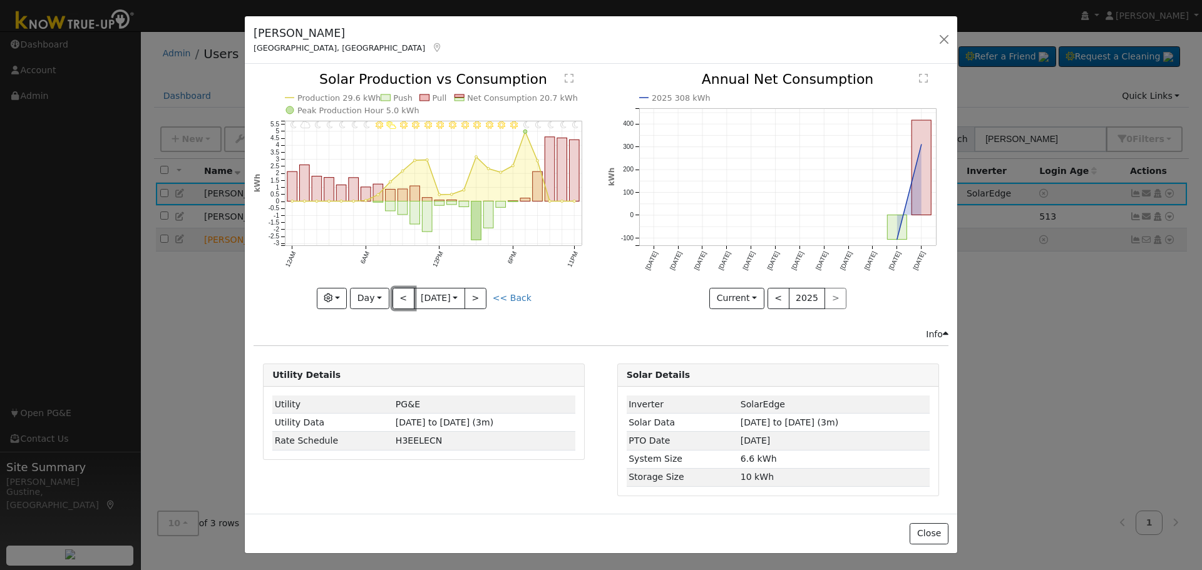
click at [404, 298] on button "<" at bounding box center [404, 298] width 22 height 21
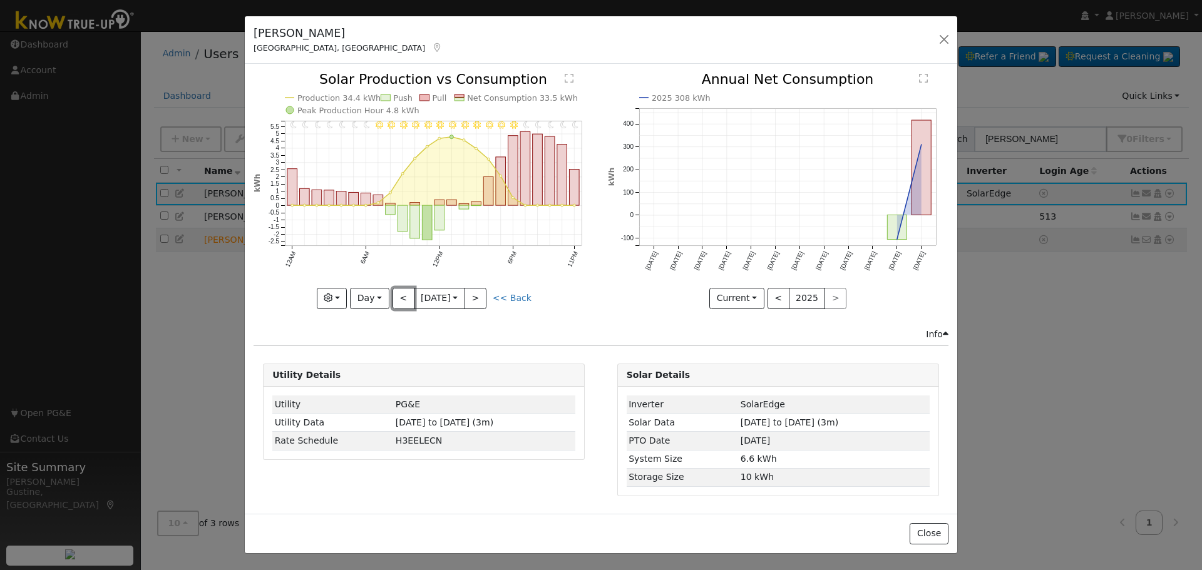
click at [404, 298] on button "<" at bounding box center [404, 298] width 22 height 21
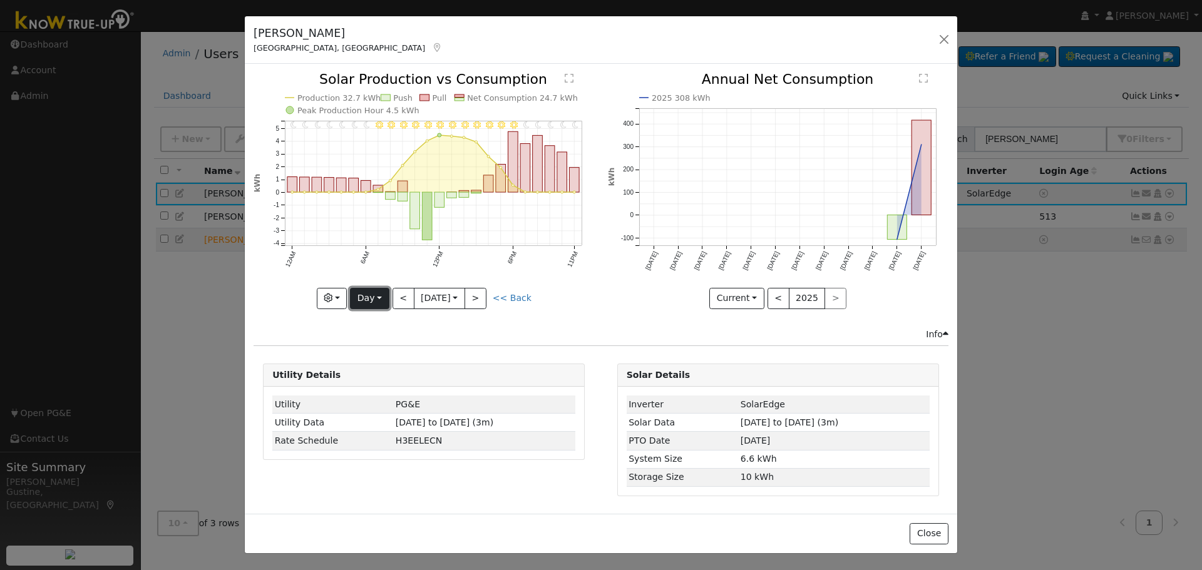
click at [379, 295] on button "Day" at bounding box center [369, 298] width 39 height 21
click at [480, 306] on button ">" at bounding box center [476, 298] width 22 height 21
click at [480, 310] on div "11PM - Clear 10PM - Clear 9PM - Clear 8PM - Clear 7PM - Clear 6PM - Clear 5PM -…" at bounding box center [424, 200] width 354 height 255
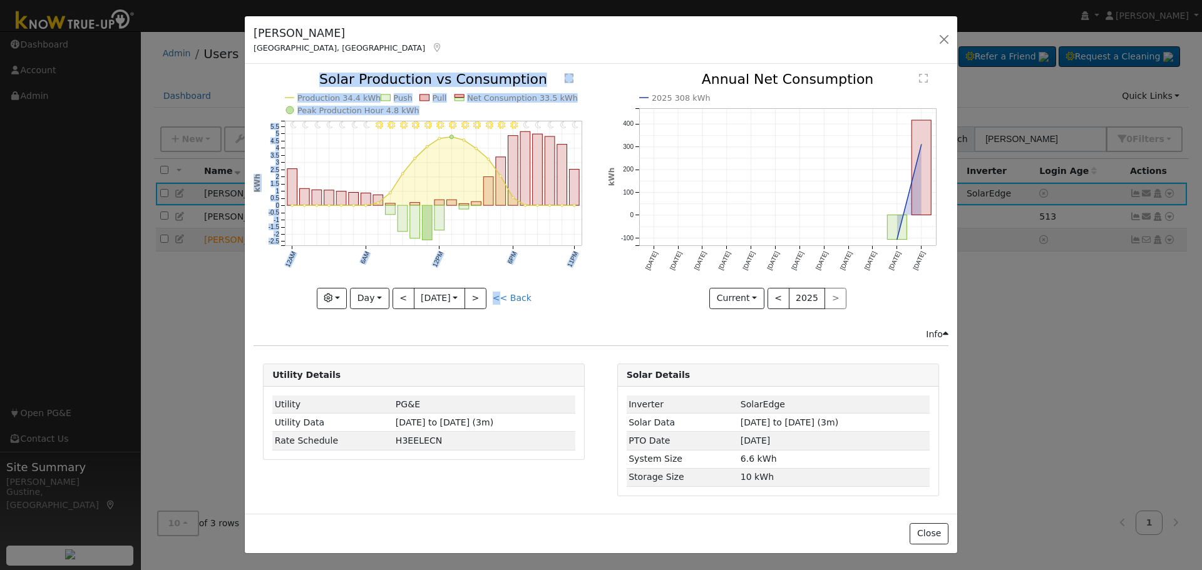
click at [480, 310] on div "11PM - Clear 10PM - Clear 9PM - Clear 8PM - Clear 7PM - Clear 6PM - Clear 5PM -…" at bounding box center [424, 200] width 354 height 255
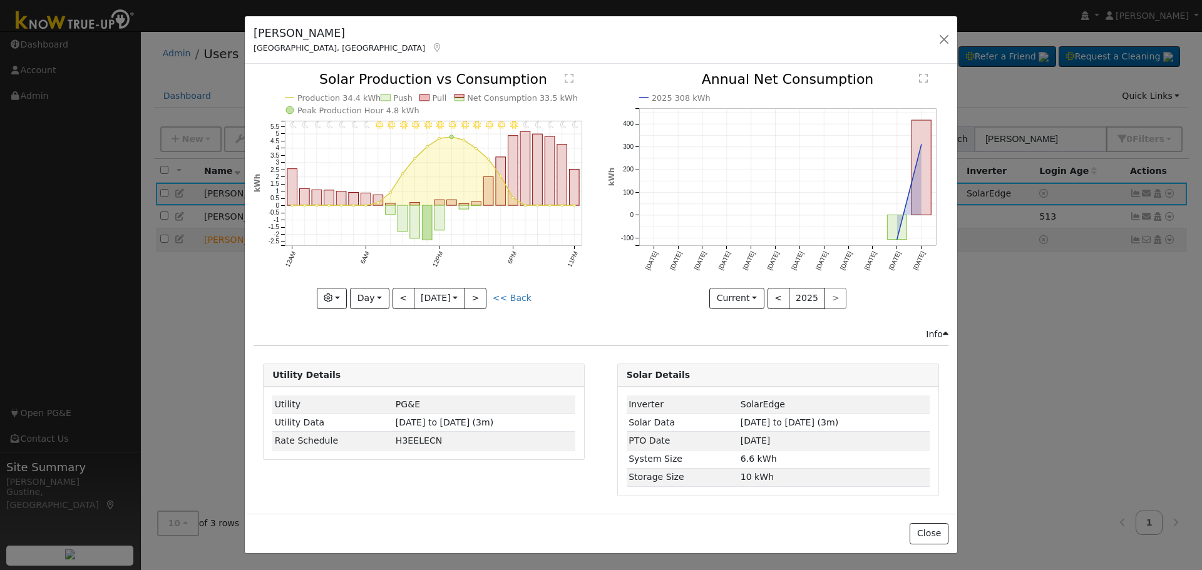
click at [468, 282] on icon "11PM - Clear 10PM - Clear 9PM - Clear 8PM - Clear 7PM - Clear 6PM - Clear 5PM -…" at bounding box center [424, 190] width 341 height 235
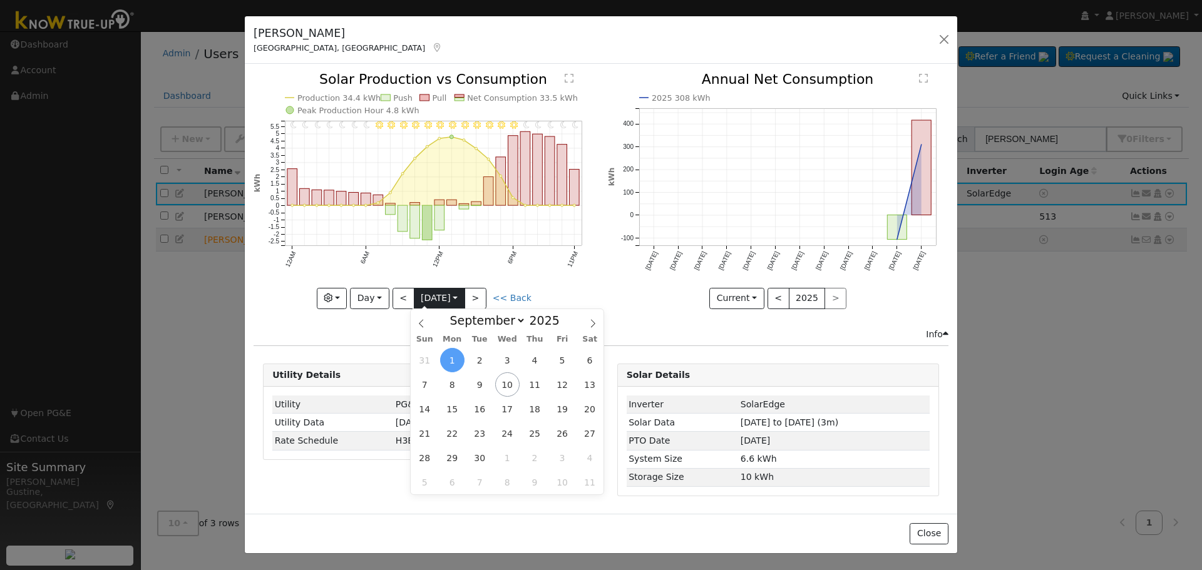
click at [463, 292] on input "[DATE]" at bounding box center [439, 299] width 50 height 20
click at [508, 390] on span "10" at bounding box center [507, 385] width 24 height 24
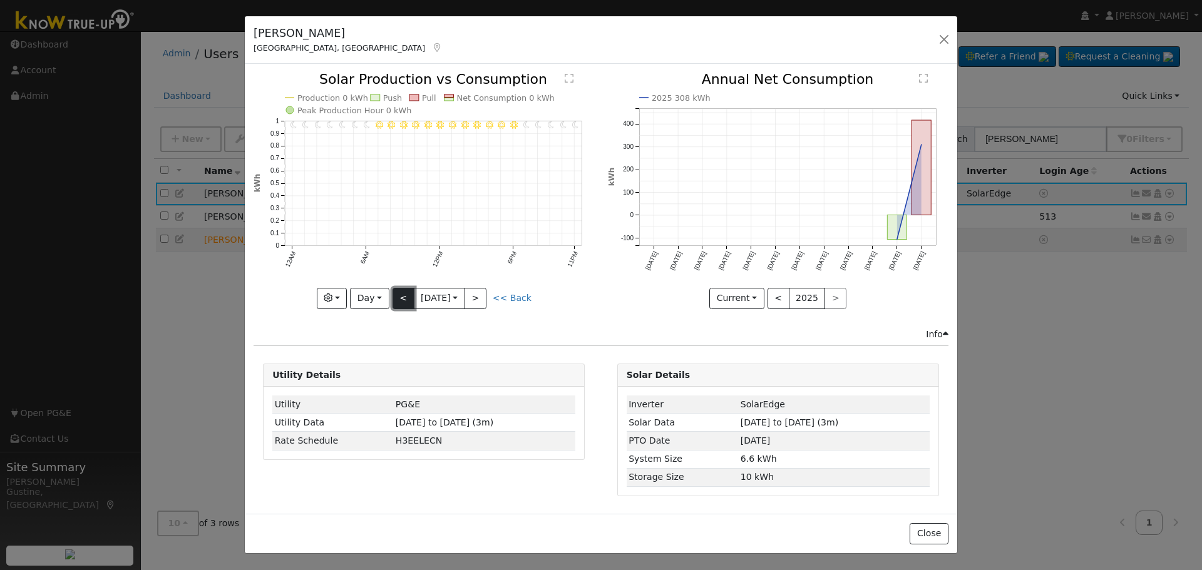
click at [407, 296] on button "<" at bounding box center [404, 298] width 22 height 21
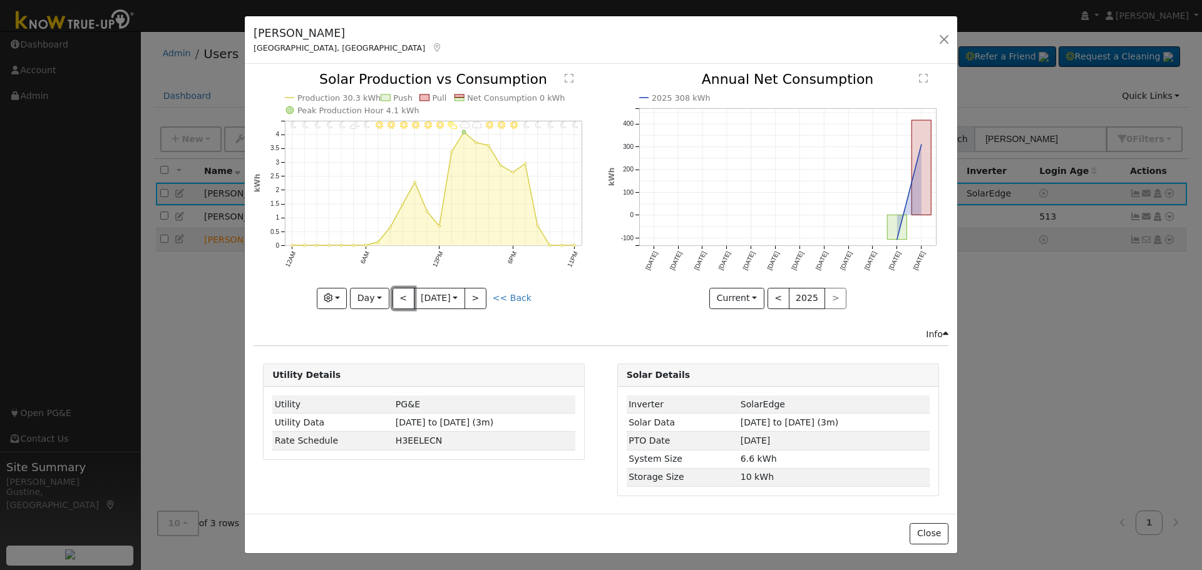
click at [407, 296] on button "<" at bounding box center [404, 298] width 22 height 21
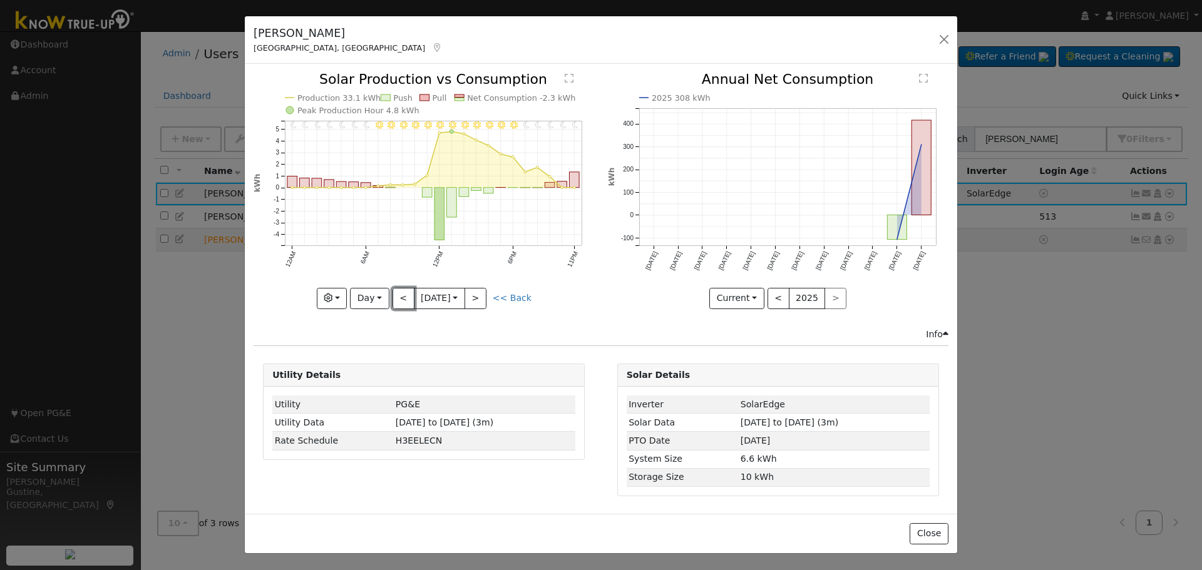
click at [407, 296] on button "<" at bounding box center [404, 298] width 22 height 21
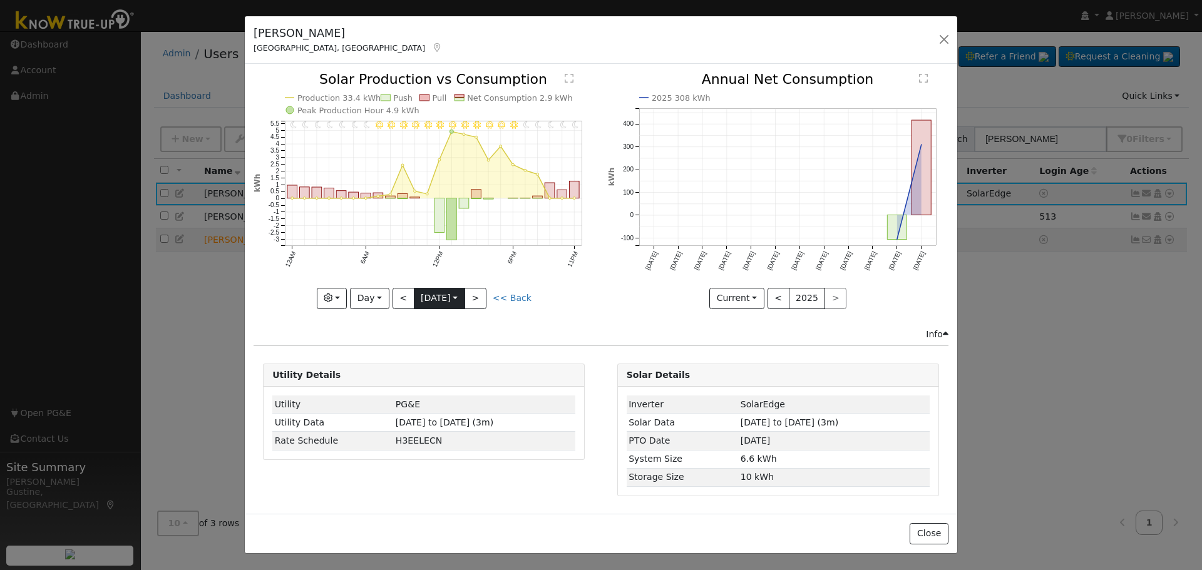
click at [465, 289] on input "[DATE]" at bounding box center [439, 299] width 50 height 20
click at [484, 297] on button ">" at bounding box center [476, 298] width 22 height 21
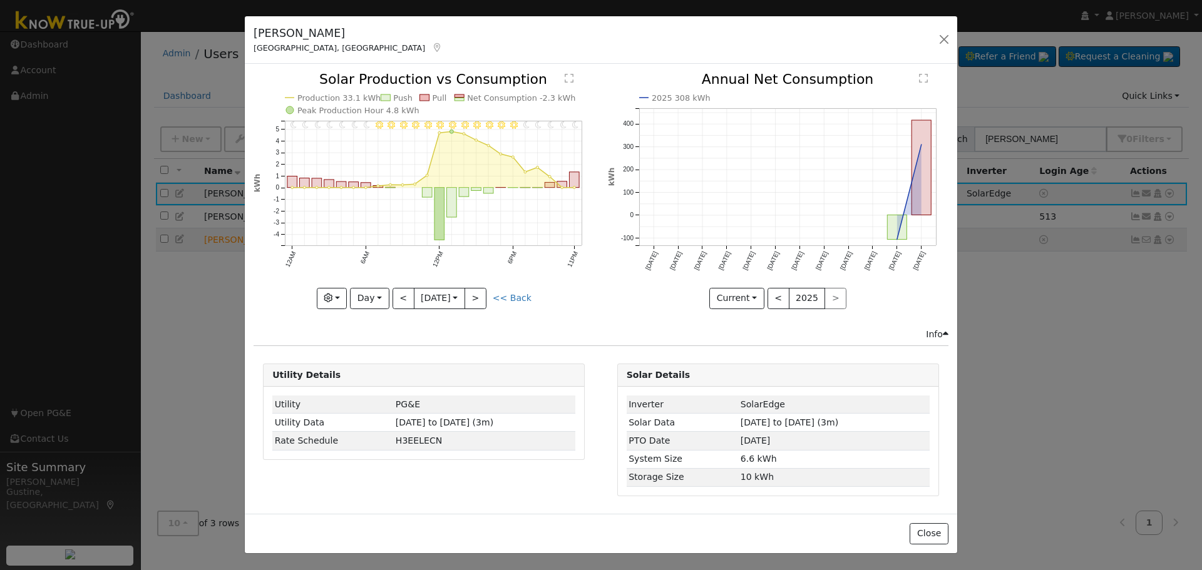
click at [433, 324] on div "11PM - Clear 10PM - Clear 9PM - MostlyClear 8PM - Clear 7PM - Clear 6PM - Clear…" at bounding box center [424, 200] width 354 height 255
click at [445, 292] on input "[DATE]" at bounding box center [439, 299] width 50 height 20
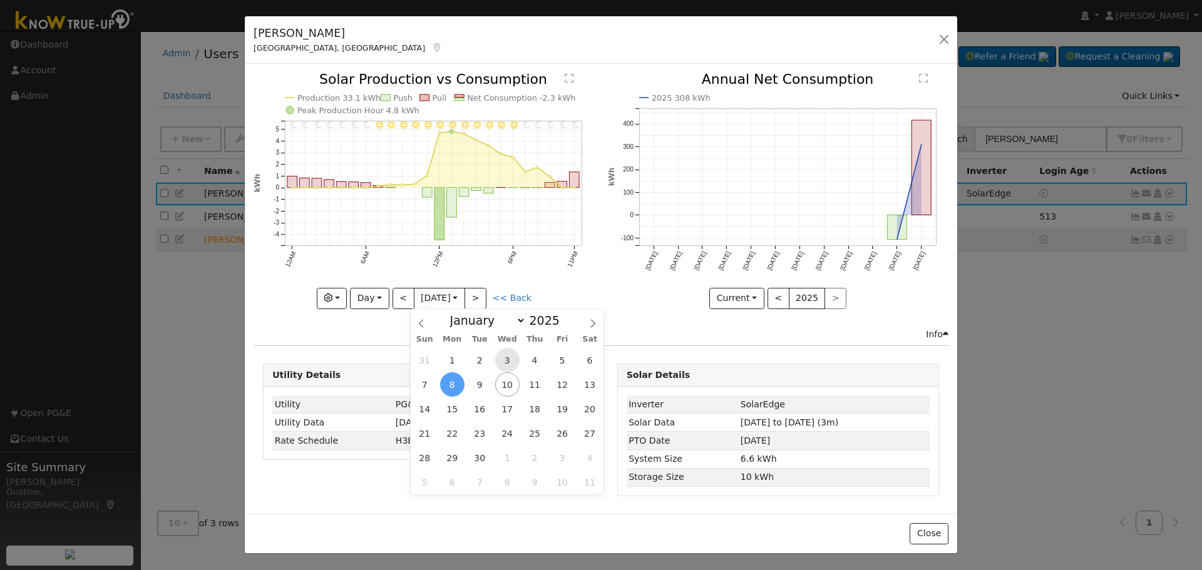
click at [512, 362] on span "3" at bounding box center [507, 360] width 24 height 24
type input "[DATE]"
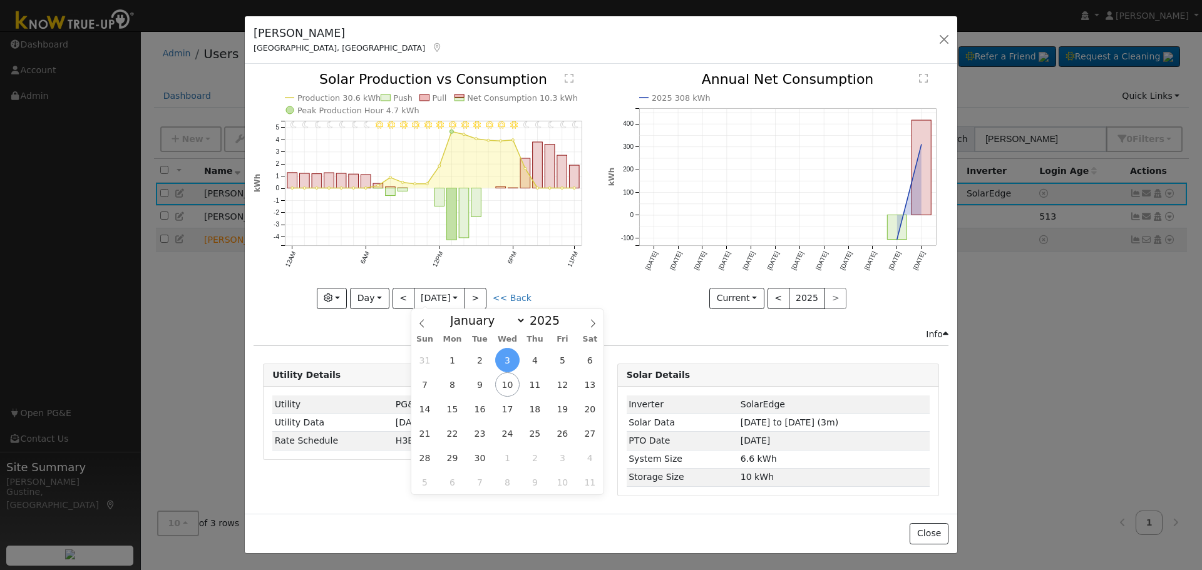
click at [543, 249] on icon "11PM - Clear 10PM - Clear 9PM - Clear 8PM - Clear 7PM - Clear 6PM - Clear 5PM -…" at bounding box center [424, 190] width 341 height 235
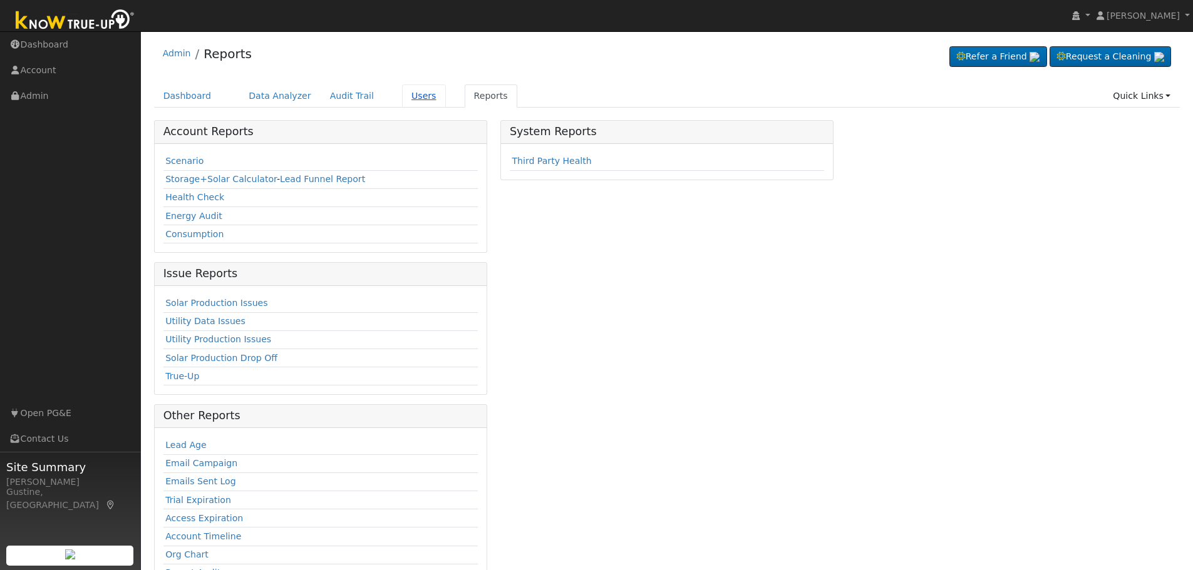
click at [403, 95] on link "Users" at bounding box center [424, 96] width 44 height 23
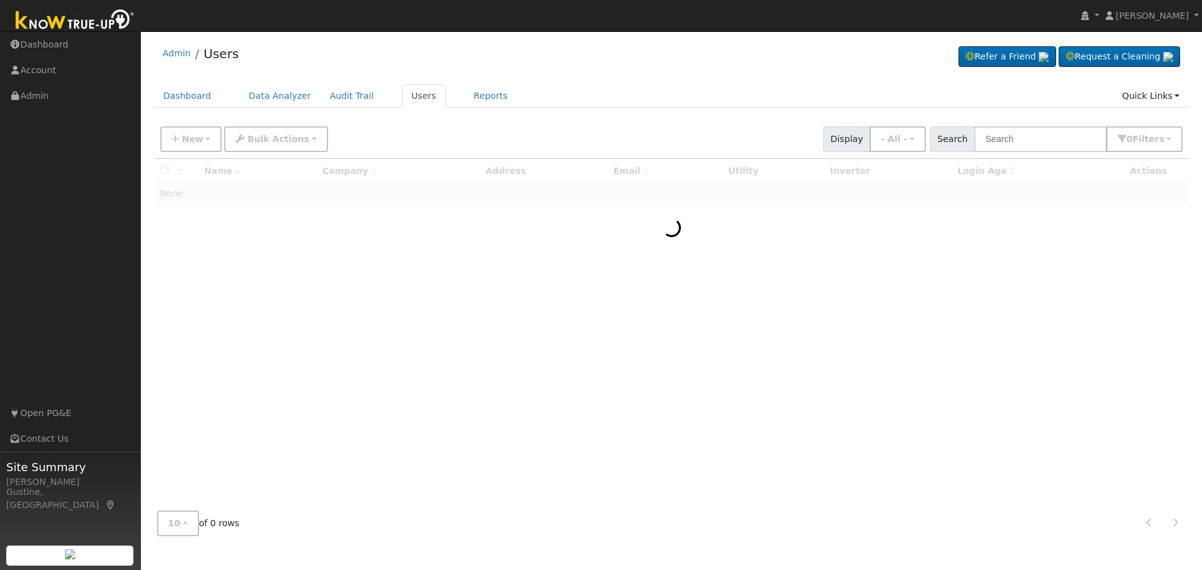
click at [1046, 126] on div "New Add User Quick Add Quick Connect Quick Convert Lead Bulk Actions Send Email…" at bounding box center [671, 137] width 1027 height 30
click at [1051, 129] on input "text" at bounding box center [1040, 139] width 133 height 26
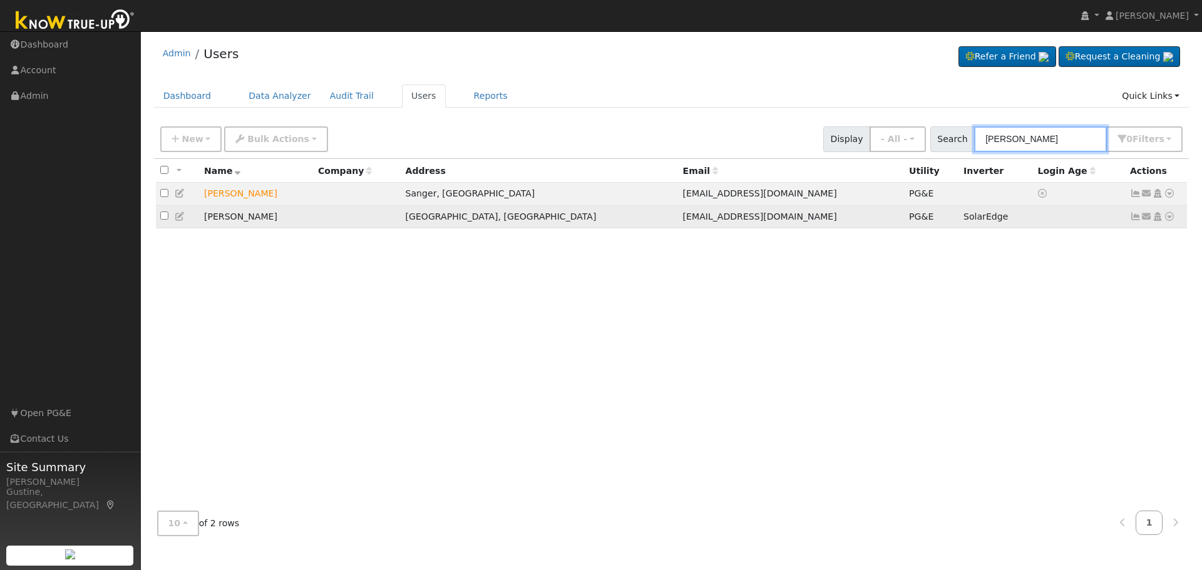
type input "[PERSON_NAME]"
click at [1136, 219] on icon at bounding box center [1135, 216] width 11 height 9
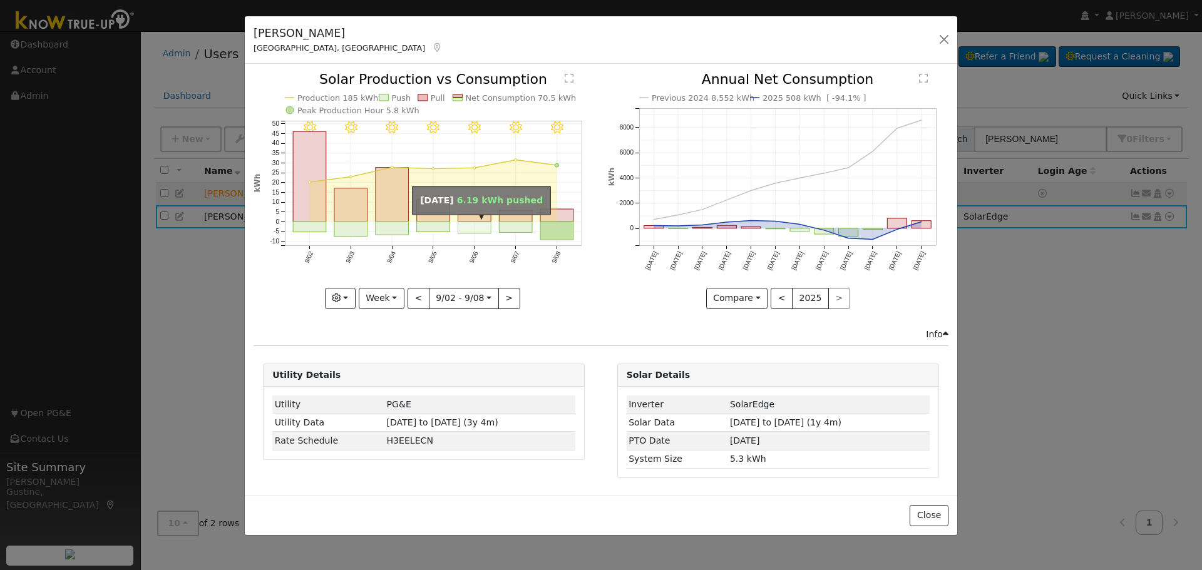
click at [491, 230] on rect "onclick=""" at bounding box center [474, 228] width 33 height 12
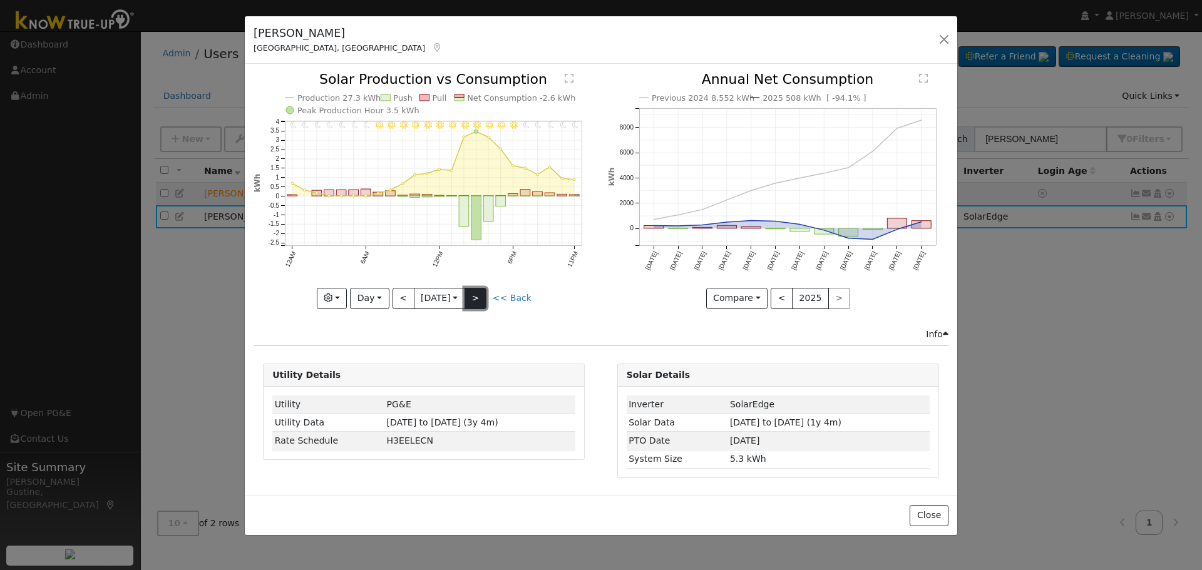
click at [481, 301] on button ">" at bounding box center [476, 298] width 22 height 21
type input "[DATE]"
